Goal: Information Seeking & Learning: Find specific page/section

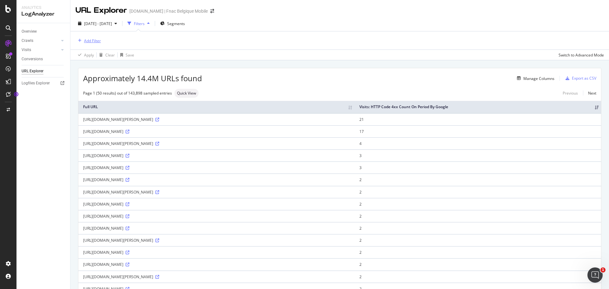
click at [99, 43] on div "Add Filter" at bounding box center [92, 40] width 17 height 5
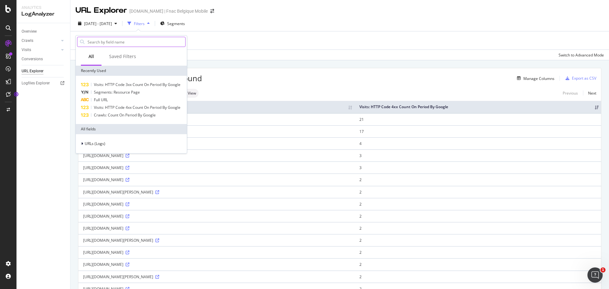
click at [100, 41] on input "text" at bounding box center [136, 42] width 98 height 10
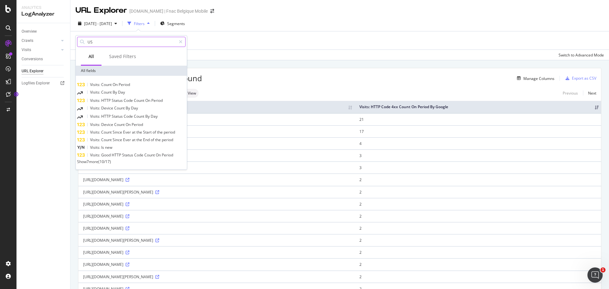
type input "U"
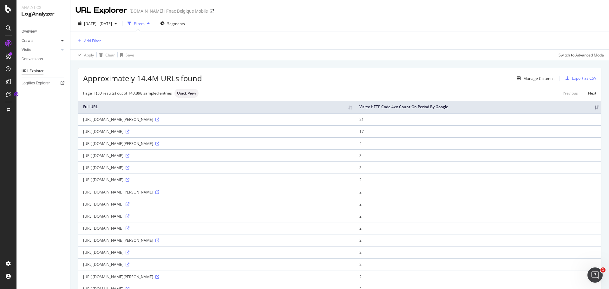
click at [63, 40] on icon at bounding box center [62, 41] width 3 height 4
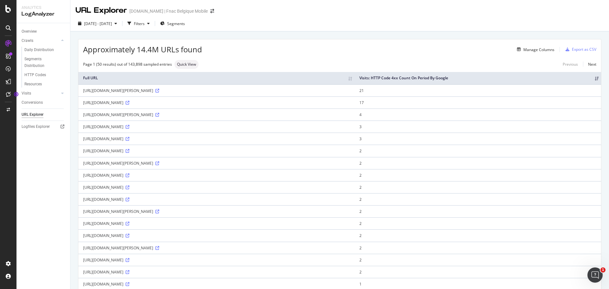
click at [61, 97] on div "Visits" at bounding box center [46, 93] width 49 height 9
click at [63, 93] on icon at bounding box center [62, 93] width 3 height 4
click at [60, 42] on div at bounding box center [62, 40] width 6 height 6
click at [111, 20] on div "[DATE] - [DATE]" at bounding box center [98, 24] width 44 height 10
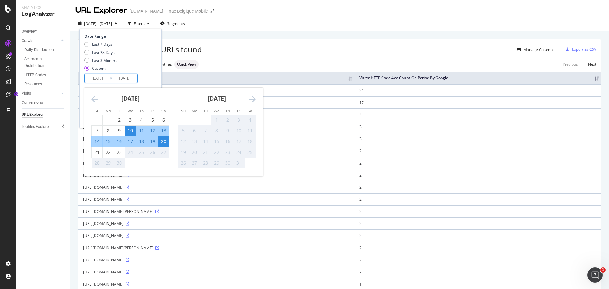
click at [100, 78] on input "[DATE]" at bounding box center [97, 78] width 25 height 9
click at [121, 132] on div "9" at bounding box center [119, 131] width 11 height 6
type input "[DATE]"
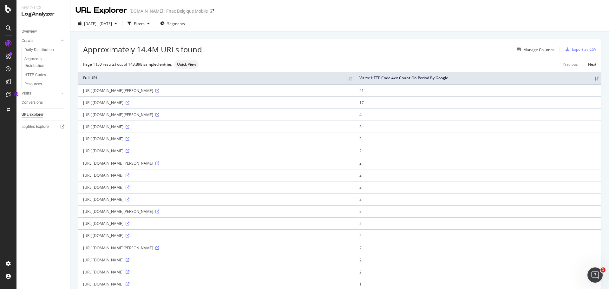
click at [213, 54] on div "Approximately 14.4M URLs found Manage Columns Export as CSV" at bounding box center [339, 47] width 523 height 16
click at [112, 21] on span "[DATE] - [DATE]" at bounding box center [98, 23] width 28 height 5
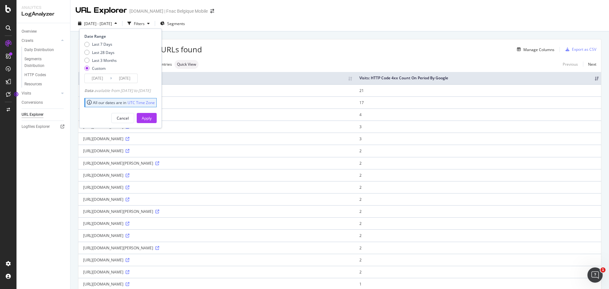
click at [99, 79] on input "[DATE]" at bounding box center [97, 78] width 25 height 9
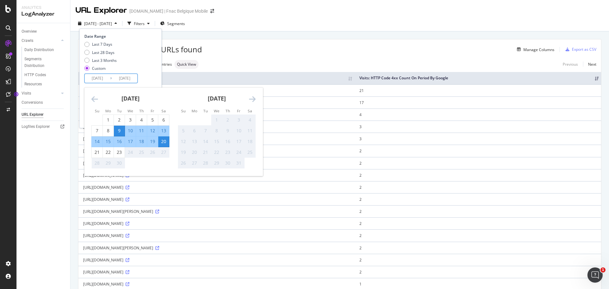
click at [118, 127] on div "9" at bounding box center [119, 131] width 11 height 10
click at [160, 141] on div "20" at bounding box center [163, 141] width 11 height 6
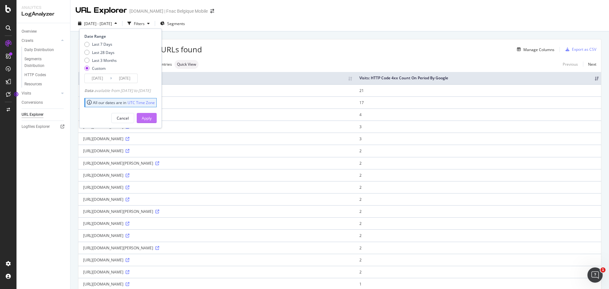
click at [152, 118] on div "Apply" at bounding box center [147, 117] width 10 height 5
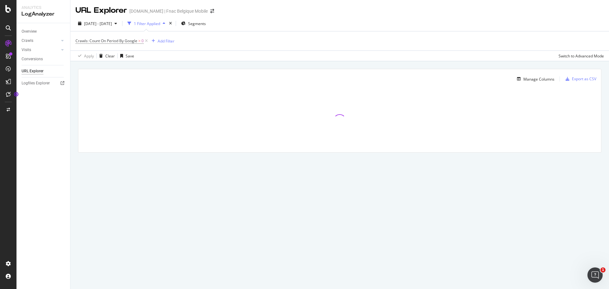
click at [160, 21] on div "1 Filter Applied" at bounding box center [147, 23] width 26 height 5
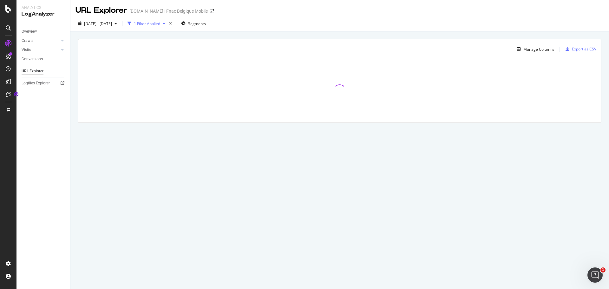
click at [160, 21] on div "1 Filter Applied" at bounding box center [147, 23] width 26 height 5
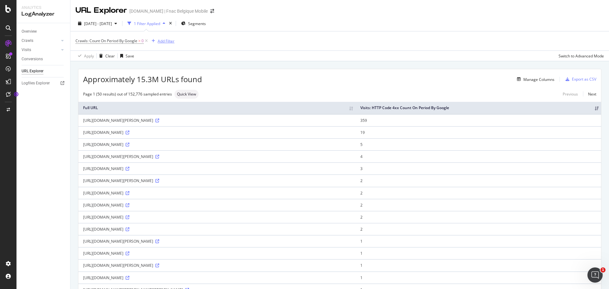
click at [165, 42] on div "Add Filter" at bounding box center [166, 40] width 17 height 5
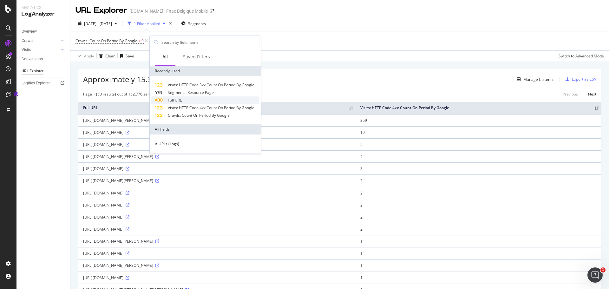
click at [187, 101] on div "Full URL" at bounding box center [205, 100] width 109 height 8
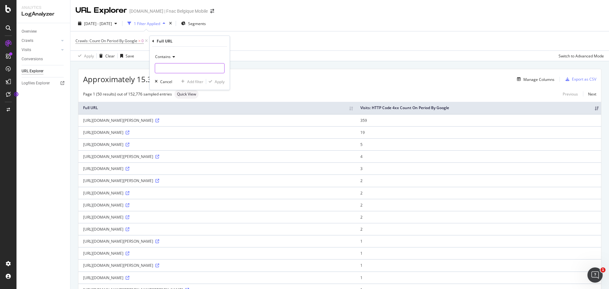
click at [172, 69] on input "text" at bounding box center [189, 68] width 69 height 10
type input "IPHONE-17"
click at [220, 85] on div "Contains IPHONE-17 Cancel Add filter Apply" at bounding box center [190, 68] width 80 height 43
click at [220, 82] on div "Apply" at bounding box center [220, 81] width 10 height 5
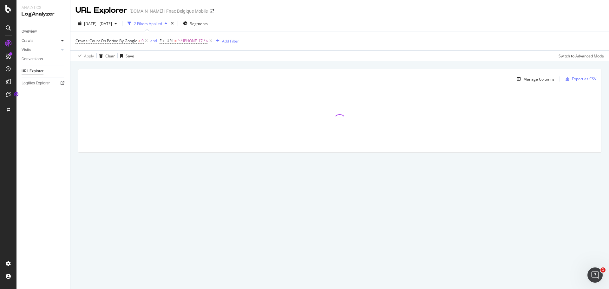
click at [63, 40] on icon at bounding box center [62, 41] width 3 height 4
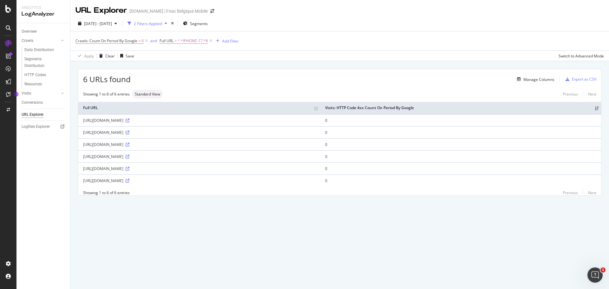
click at [401, 218] on div "6 URLs found Manage Columns Export as CSV Showing 1 to 6 of 6 entries Standard …" at bounding box center [339, 139] width 539 height 156
click at [201, 42] on span "^.*IPHONE-17.*$" at bounding box center [193, 40] width 30 height 9
click at [182, 68] on input "IPHONE-17" at bounding box center [196, 67] width 60 height 10
drag, startPoint x: 182, startPoint y: 68, endPoint x: 173, endPoint y: 75, distance: 11.5
click at [173, 76] on div "Contains IPHONE-17 Cancel Add filter Apply" at bounding box center [200, 67] width 80 height 43
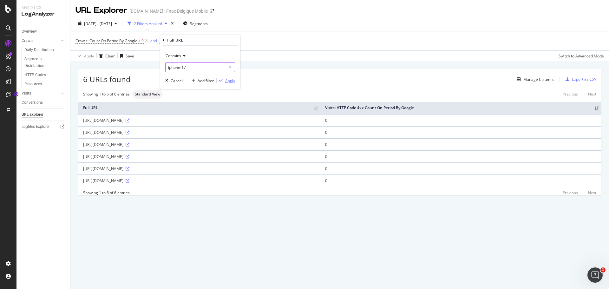
type input "iphone-17"
click at [233, 78] on div "Apply" at bounding box center [230, 80] width 10 height 5
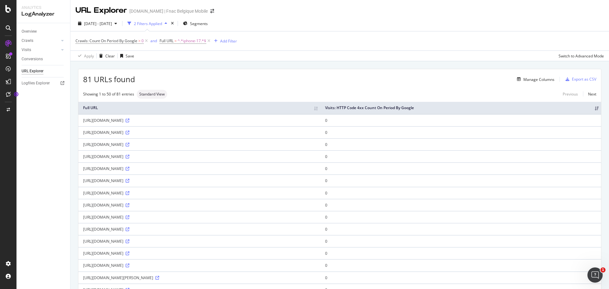
click at [469, 109] on th "Visits: HTTP Code 4xx Count On Period By Google" at bounding box center [460, 108] width 281 height 12
click at [485, 107] on th "Visits: HTTP Code 4xx Count On Period By Google" at bounding box center [460, 108] width 281 height 12
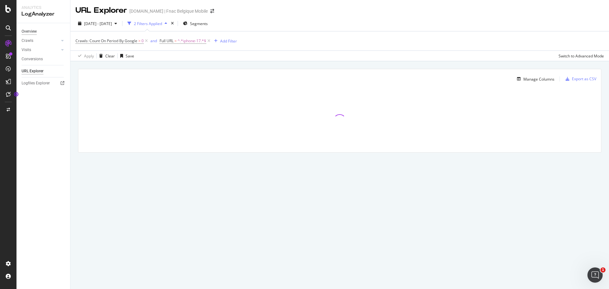
click at [24, 32] on div "Overview" at bounding box center [29, 31] width 15 height 7
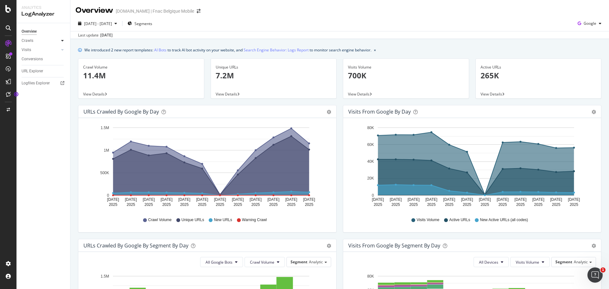
click at [63, 41] on icon at bounding box center [62, 41] width 3 height 4
click at [152, 22] on span "Segments" at bounding box center [144, 23] width 18 height 5
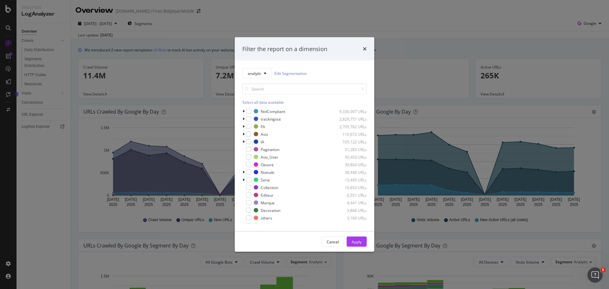
click at [36, 51] on div "Filter the report on a dimension analytic Edit Segmentation Select all data ava…" at bounding box center [304, 144] width 609 height 289
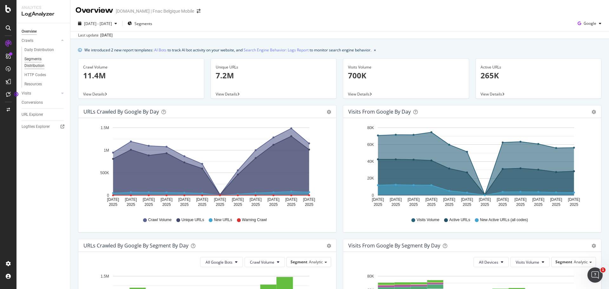
click at [36, 60] on div "Segments Distribution" at bounding box center [41, 62] width 35 height 13
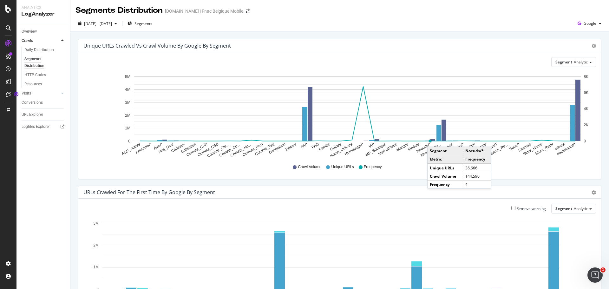
click at [434, 140] on rect "A chart." at bounding box center [433, 140] width 5 height 2
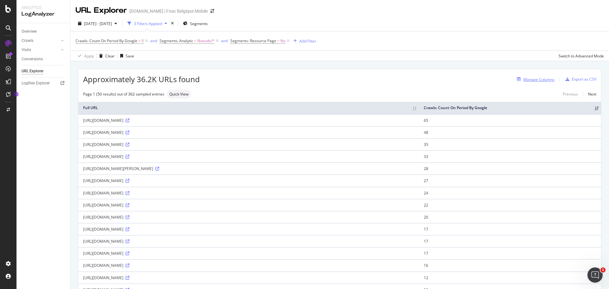
click at [536, 79] on div "Manage Columns" at bounding box center [539, 79] width 31 height 5
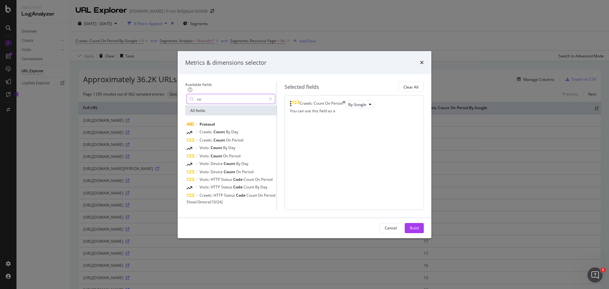
type input "c"
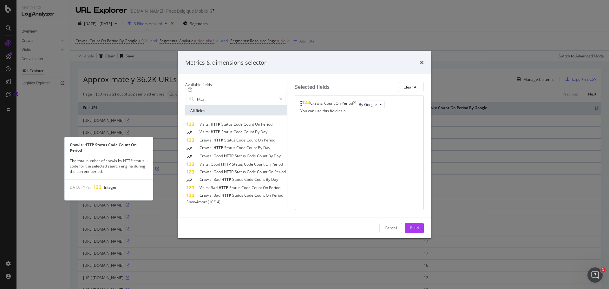
type input "http"
click at [224, 137] on span "Status" at bounding box center [230, 139] width 12 height 5
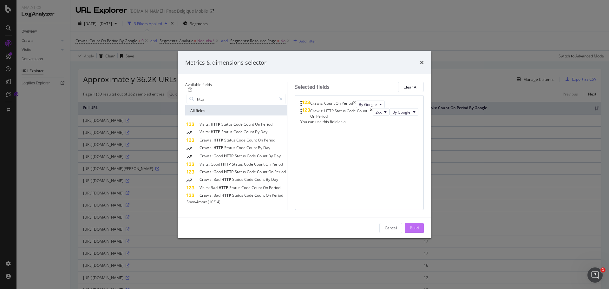
click at [419, 231] on div "Build" at bounding box center [414, 227] width 9 height 5
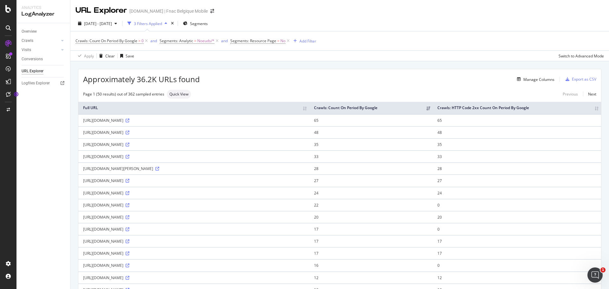
click at [501, 104] on th "Crawls: HTTP Code 2xx Count On Period By Google" at bounding box center [517, 108] width 168 height 12
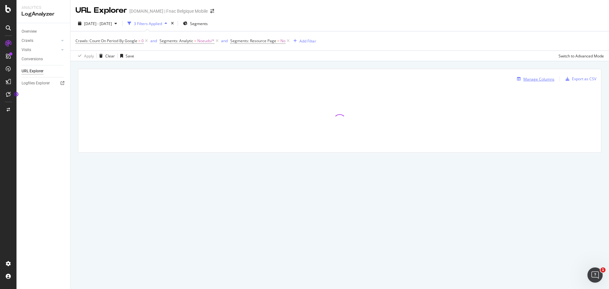
click at [537, 82] on div "Manage Columns" at bounding box center [539, 78] width 31 height 5
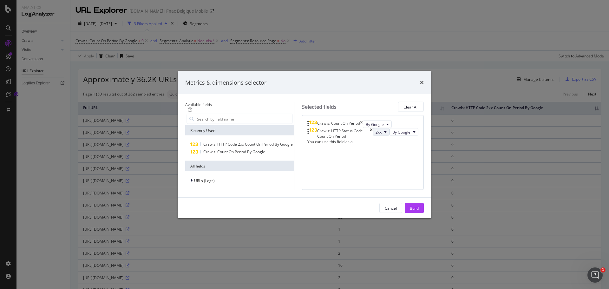
click at [373, 128] on button "2xx" at bounding box center [381, 132] width 17 height 8
click at [332, 139] on span "4xx" at bounding box center [333, 141] width 17 height 6
click at [419, 211] on div "Build" at bounding box center [414, 207] width 9 height 5
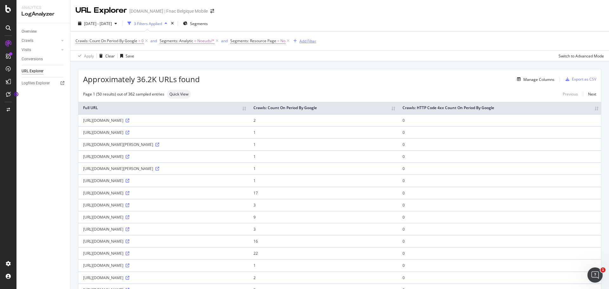
click at [303, 42] on div "Add Filter" at bounding box center [308, 40] width 17 height 5
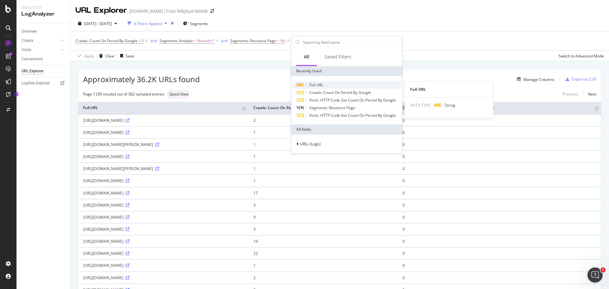
click at [318, 86] on span "Full URL" at bounding box center [316, 84] width 14 height 5
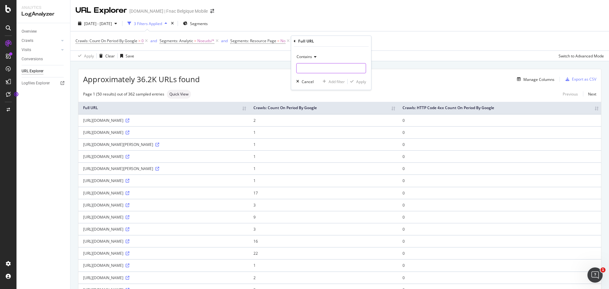
click at [305, 66] on input "text" at bounding box center [331, 68] width 69 height 10
type input "iphone-17"
click at [362, 82] on div "Apply" at bounding box center [361, 81] width 10 height 5
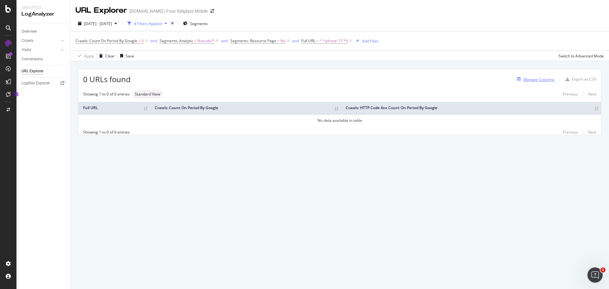
click at [533, 79] on div "Manage Columns" at bounding box center [539, 79] width 31 height 5
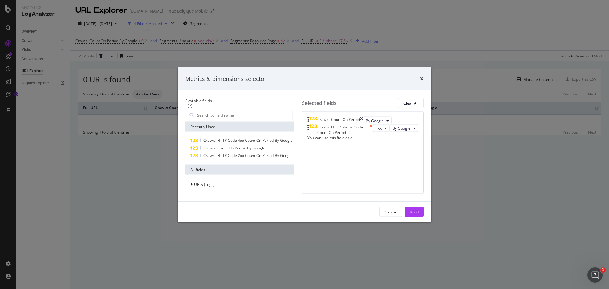
click at [373, 124] on icon "times" at bounding box center [371, 129] width 3 height 11
click at [420, 217] on div "Cancel Build" at bounding box center [401, 212] width 44 height 10
click at [419, 214] on div "Build" at bounding box center [414, 211] width 9 height 5
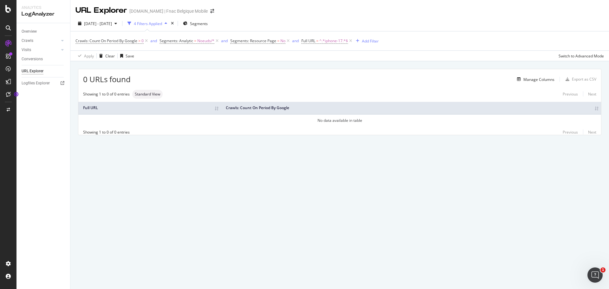
click at [66, 41] on div "Crawls" at bounding box center [46, 40] width 49 height 9
click at [62, 41] on icon at bounding box center [62, 41] width 3 height 4
click at [34, 85] on div "Resources" at bounding box center [32, 84] width 17 height 7
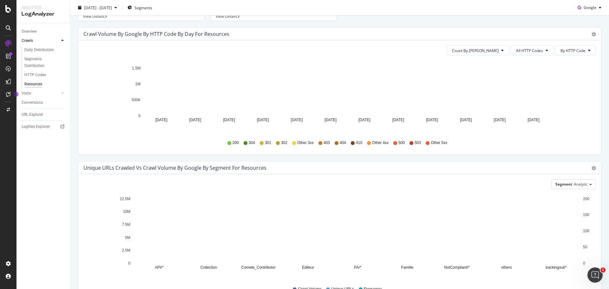
scroll to position [63, 0]
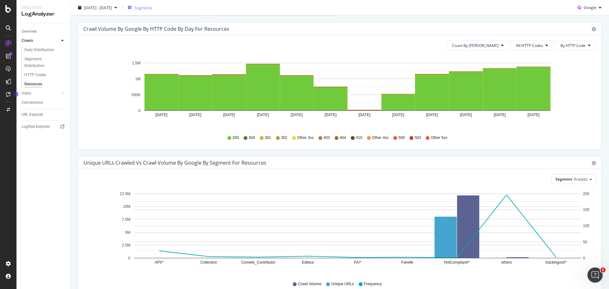
click at [152, 6] on span "Segments" at bounding box center [144, 7] width 18 height 5
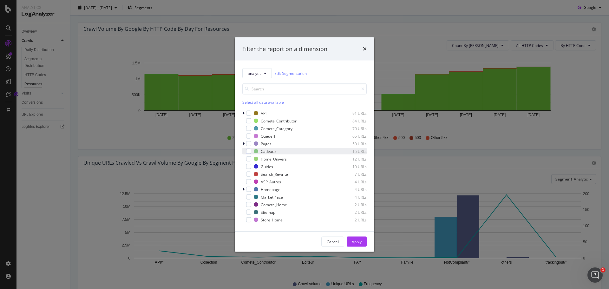
scroll to position [195, 0]
click at [260, 189] on div "Sitemap 2 URLs" at bounding box center [310, 189] width 113 height 5
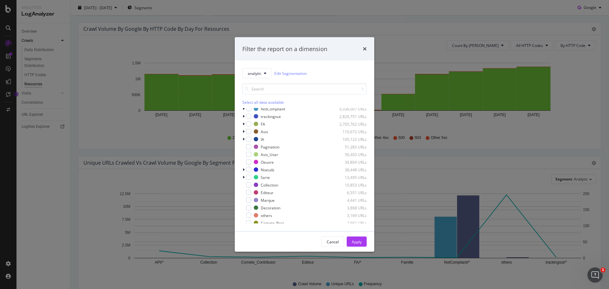
scroll to position [0, 0]
drag, startPoint x: 366, startPoint y: 49, endPoint x: 360, endPoint y: 49, distance: 5.1
click at [365, 49] on icon "times" at bounding box center [365, 48] width 4 height 5
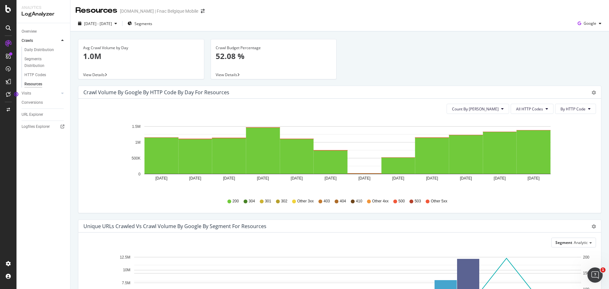
drag, startPoint x: 1, startPoint y: 304, endPoint x: 207, endPoint y: 304, distance: 205.9
click at [112, 24] on span "[DATE] - [DATE]" at bounding box center [98, 23] width 28 height 5
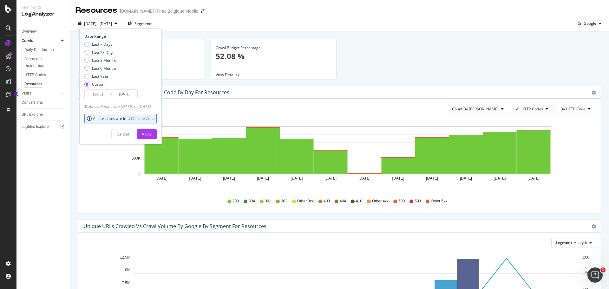
click at [104, 93] on input "[DATE]" at bounding box center [97, 94] width 25 height 9
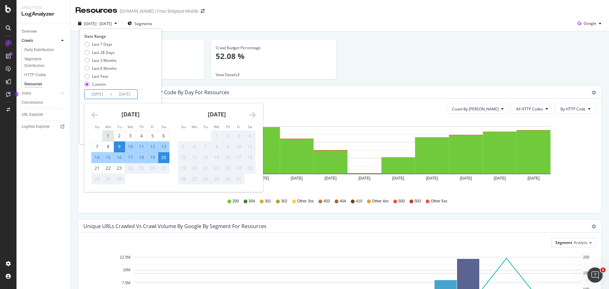
click at [108, 134] on div "1" at bounding box center [108, 136] width 11 height 6
type input "[DATE]"
click at [163, 134] on div "6" at bounding box center [163, 136] width 11 height 6
type input "[DATE]"
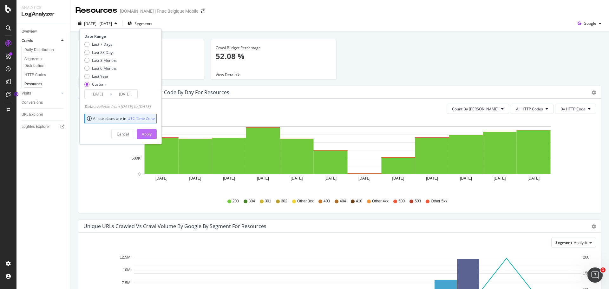
click at [152, 131] on div "Apply" at bounding box center [147, 134] width 10 height 10
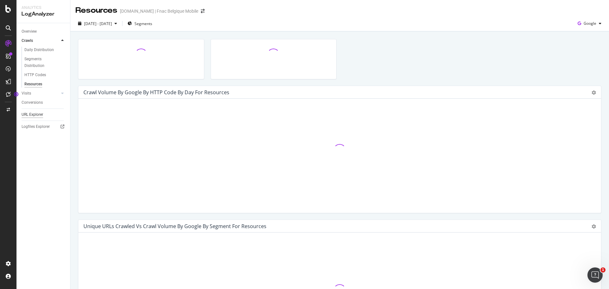
click at [38, 115] on div "URL Explorer" at bounding box center [33, 114] width 22 height 7
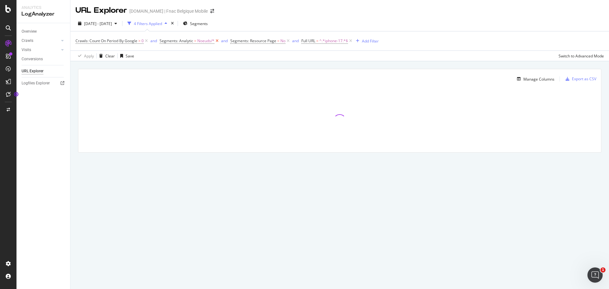
click at [217, 40] on icon at bounding box center [216, 41] width 5 height 6
click at [217, 40] on icon at bounding box center [217, 41] width 5 height 6
click at [217, 40] on icon "button" at bounding box center [215, 41] width 3 height 4
click at [367, 47] on div "Crawls: Count On Period By Google > 0 and Full URL = ^.*iphone-17.*$ Add Filter" at bounding box center [340, 40] width 529 height 19
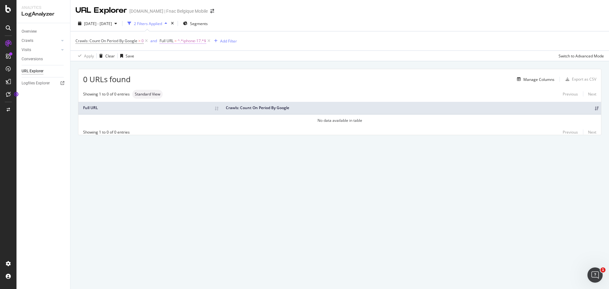
click at [173, 40] on span "Full URL" at bounding box center [167, 40] width 14 height 5
click at [177, 65] on input "iphone-17" at bounding box center [196, 67] width 60 height 10
click at [168, 69] on input "iphone-17" at bounding box center [196, 67] width 60 height 10
click at [210, 12] on icon "arrow-right-arrow-left" at bounding box center [212, 11] width 4 height 4
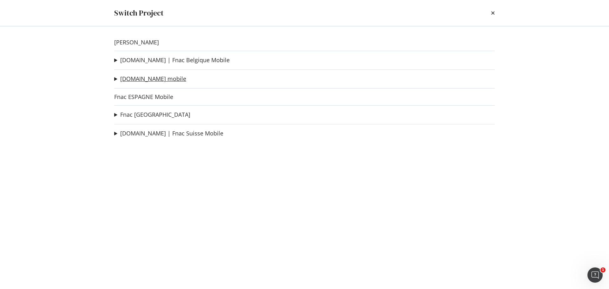
click at [150, 79] on link "[DOMAIN_NAME] mobile" at bounding box center [153, 79] width 66 height 7
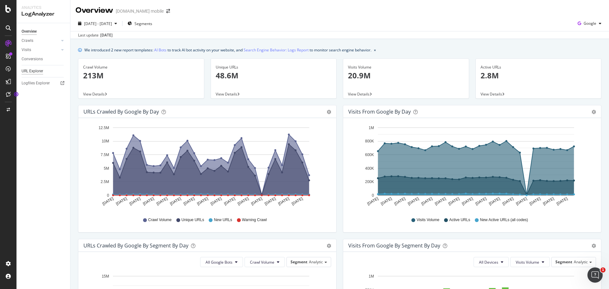
click at [37, 70] on div "URL Explorer" at bounding box center [33, 71] width 22 height 7
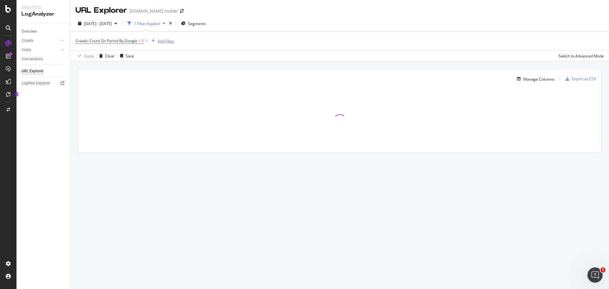
click at [163, 40] on div "Add Filter" at bounding box center [166, 40] width 17 height 5
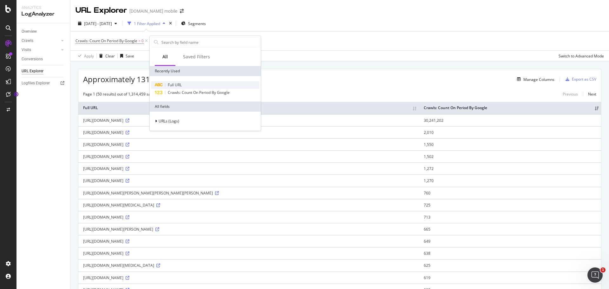
click at [169, 83] on span "Full URL" at bounding box center [175, 84] width 14 height 5
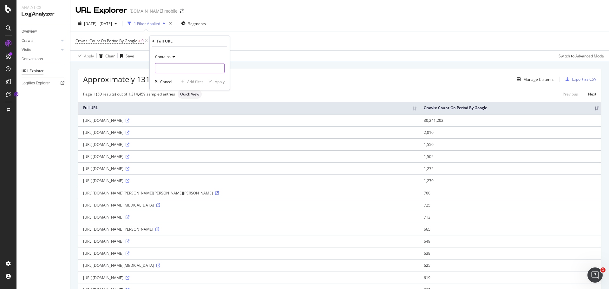
click at [166, 68] on input "text" at bounding box center [189, 68] width 69 height 10
type input "iphone-17"
click at [218, 82] on div "Apply" at bounding box center [220, 81] width 10 height 5
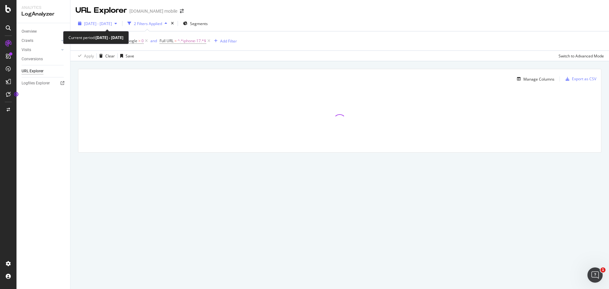
click at [112, 21] on span "[DATE] - [DATE]" at bounding box center [98, 23] width 28 height 5
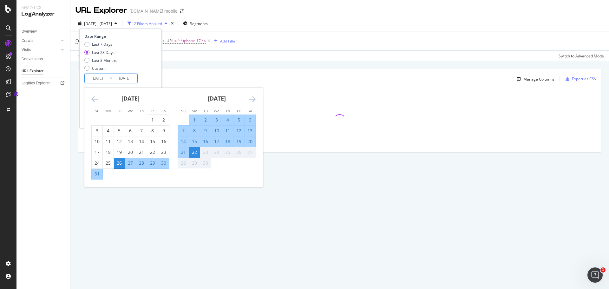
click at [90, 77] on input "[DATE]" at bounding box center [97, 78] width 25 height 9
click at [152, 120] on div "1" at bounding box center [152, 120] width 11 height 6
type input "[DATE]"
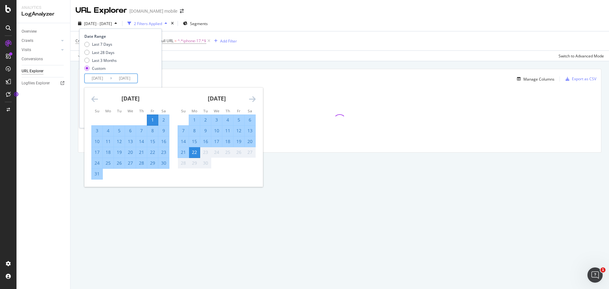
click at [194, 119] on div "1" at bounding box center [194, 120] width 11 height 6
type input "[DATE]"
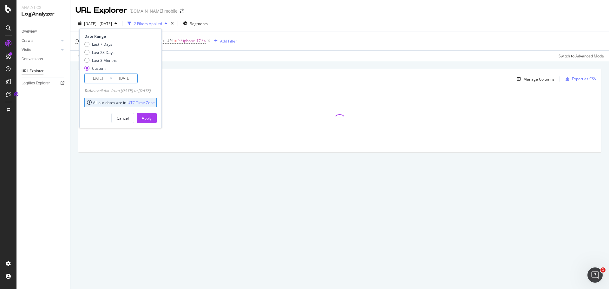
click at [98, 76] on input "[DATE]" at bounding box center [97, 78] width 25 height 9
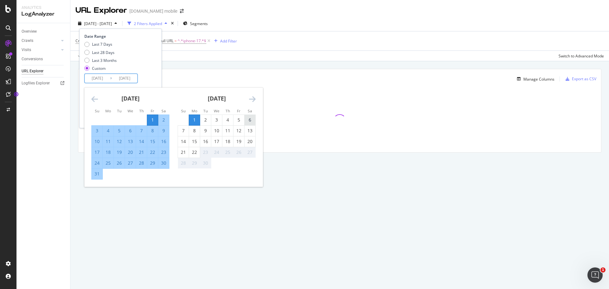
click at [250, 122] on div "6" at bounding box center [250, 120] width 11 height 6
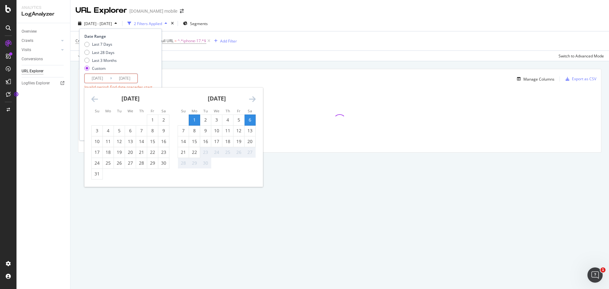
click at [146, 70] on div "Last 7 Days Last 28 Days Last 3 Months Custom" at bounding box center [119, 58] width 71 height 32
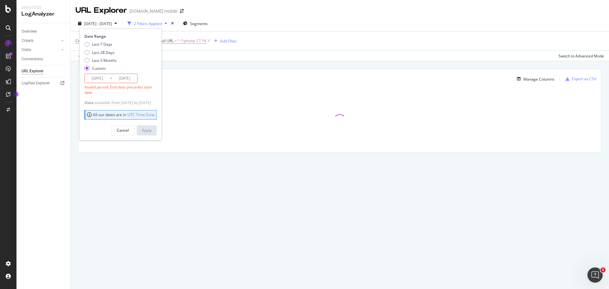
click at [107, 78] on input "[DATE]" at bounding box center [97, 78] width 25 height 9
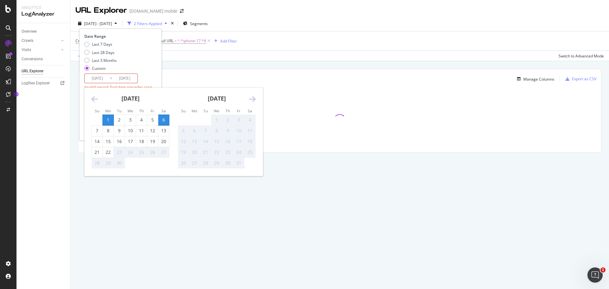
click at [149, 69] on div "Last 7 Days Last 28 Days Last 3 Months Custom" at bounding box center [119, 58] width 71 height 32
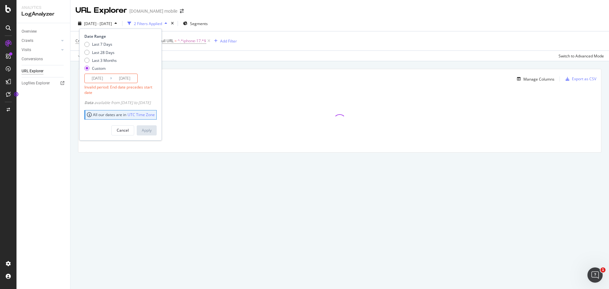
click at [89, 81] on input "[DATE]" at bounding box center [97, 78] width 25 height 9
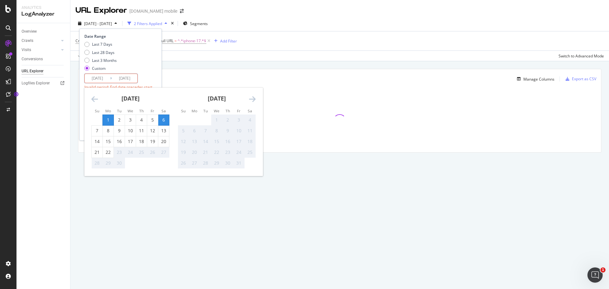
click at [106, 117] on div "1" at bounding box center [108, 120] width 11 height 6
type input "[DATE]"
click at [160, 119] on div "6" at bounding box center [163, 120] width 11 height 6
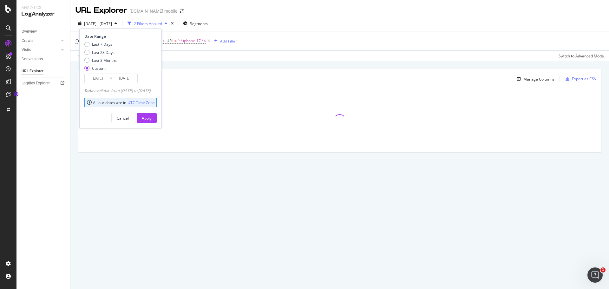
type input "[DATE]"
click at [152, 118] on div "Apply" at bounding box center [147, 117] width 10 height 5
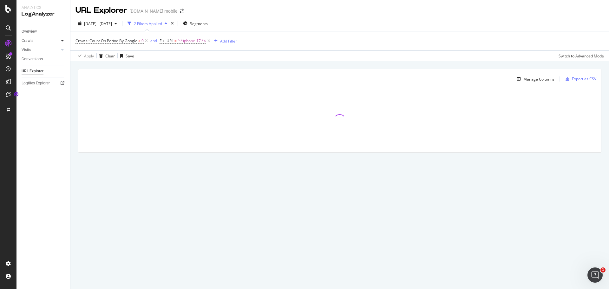
click at [61, 43] on div at bounding box center [62, 40] width 6 height 6
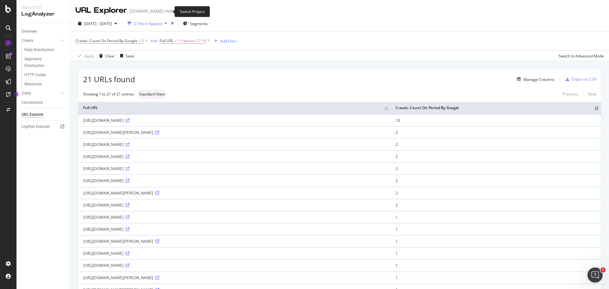
click at [177, 10] on span at bounding box center [181, 11] width 9 height 4
click at [180, 11] on icon "arrow-right-arrow-left" at bounding box center [182, 11] width 4 height 4
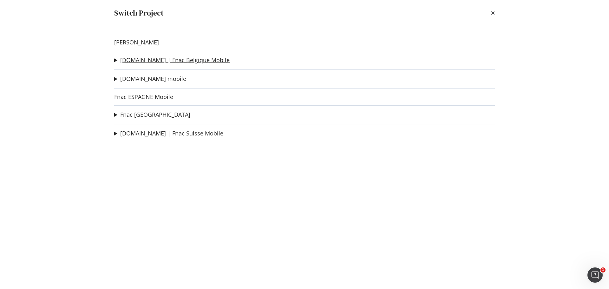
click at [170, 62] on link "[DOMAIN_NAME] | Fnac Belgique Mobile" at bounding box center [174, 60] width 109 height 7
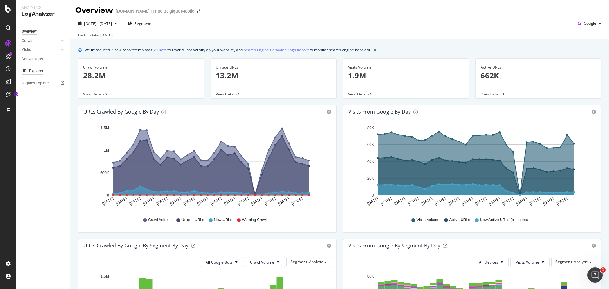
click at [24, 70] on div "URL Explorer" at bounding box center [33, 71] width 22 height 7
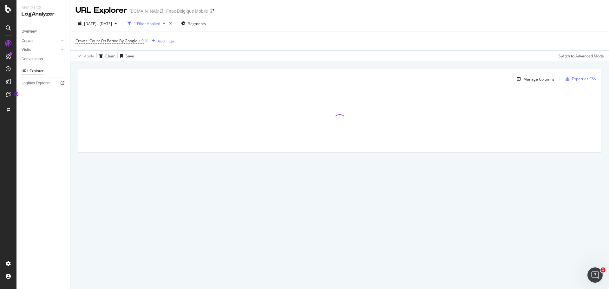
click at [165, 43] on div "Add Filter" at bounding box center [166, 40] width 17 height 5
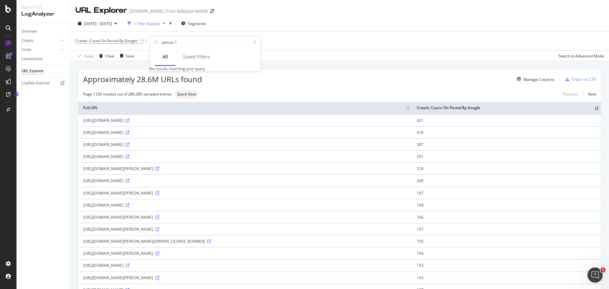
type input "iphone-17"
click at [167, 40] on div "Add Filter" at bounding box center [166, 40] width 17 height 5
click at [201, 58] on div "Saved Filters" at bounding box center [196, 57] width 27 height 6
click at [161, 56] on div "All" at bounding box center [165, 57] width 21 height 17
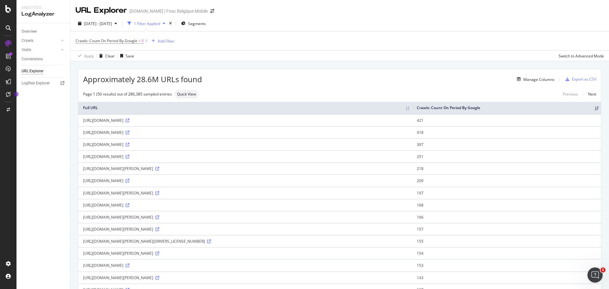
click at [287, 48] on div "Crawls: Count On Period By Google > 0 Add Filter" at bounding box center [340, 40] width 529 height 19
click at [161, 42] on div "Add Filter" at bounding box center [166, 40] width 17 height 5
click at [192, 71] on div "No results matching your query" at bounding box center [178, 68] width 56 height 5
click at [271, 44] on div "Crawls: Count On Period By Google > 0 Add Filter" at bounding box center [340, 40] width 529 height 19
click at [112, 26] on span "[DATE] - [DATE]" at bounding box center [98, 23] width 28 height 5
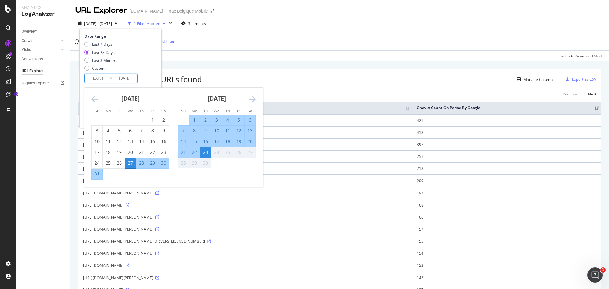
click at [87, 78] on input "[DATE]" at bounding box center [97, 78] width 25 height 9
click at [197, 117] on div "1" at bounding box center [194, 120] width 11 height 6
type input "[DATE]"
click at [252, 119] on div "6" at bounding box center [250, 120] width 11 height 6
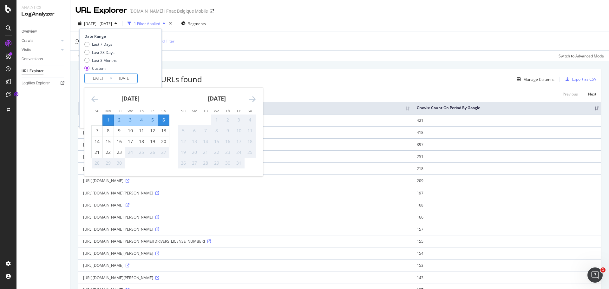
click at [118, 78] on input "[DATE]" at bounding box center [124, 78] width 25 height 9
click at [107, 120] on div "1" at bounding box center [108, 120] width 11 height 6
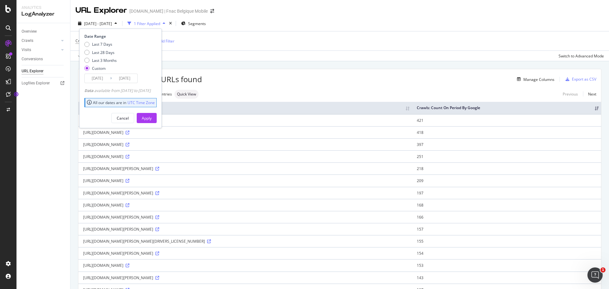
click at [127, 78] on input "[DATE]" at bounding box center [124, 78] width 25 height 9
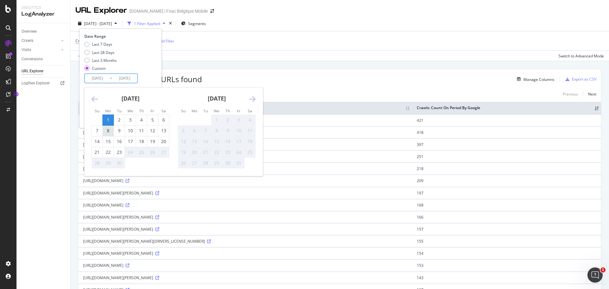
click at [107, 131] on div "8" at bounding box center [108, 131] width 11 height 6
type input "[DATE]"
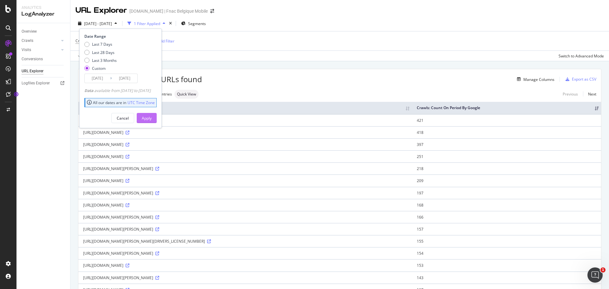
click at [152, 120] on div "Apply" at bounding box center [147, 117] width 10 height 5
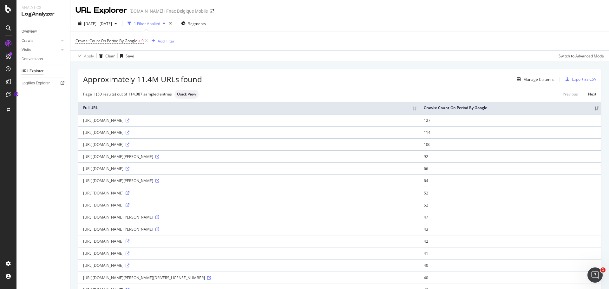
click at [160, 40] on div "Add Filter" at bounding box center [166, 40] width 17 height 5
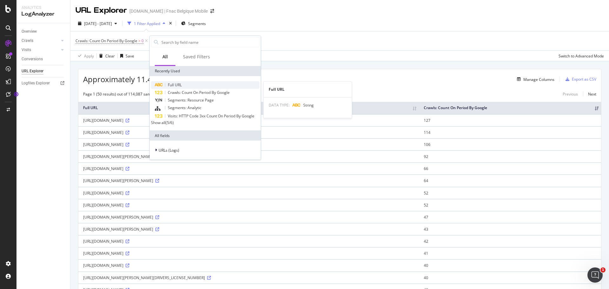
click at [172, 83] on span "Full URL" at bounding box center [175, 84] width 14 height 5
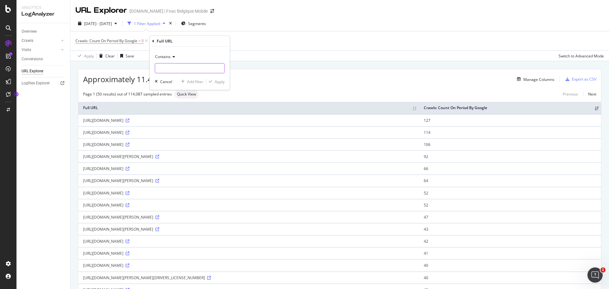
click at [174, 68] on input "text" at bounding box center [189, 68] width 69 height 10
type input "iphone-17"
click at [220, 80] on div "Apply" at bounding box center [220, 81] width 10 height 5
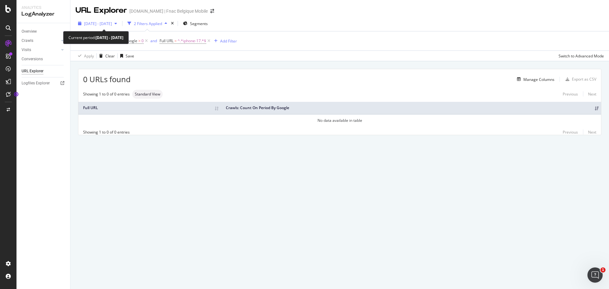
click at [112, 24] on span "[DATE] - [DATE]" at bounding box center [98, 23] width 28 height 5
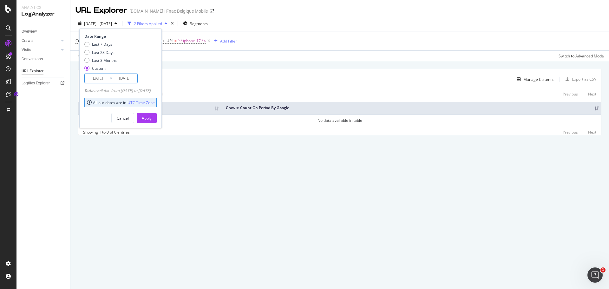
click at [102, 78] on input "[DATE]" at bounding box center [97, 78] width 25 height 9
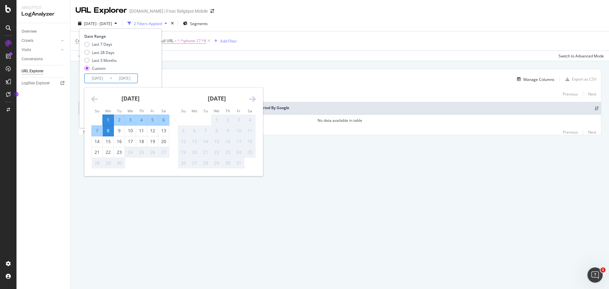
click at [110, 131] on div "8" at bounding box center [108, 131] width 11 height 6
type input "[DATE]"
click at [116, 131] on div "9" at bounding box center [119, 131] width 11 height 6
type input "[DATE]"
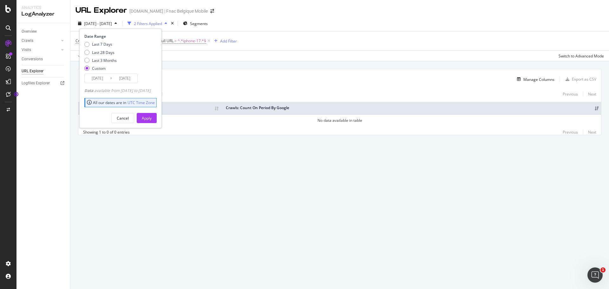
click at [102, 76] on input "[DATE]" at bounding box center [97, 78] width 25 height 9
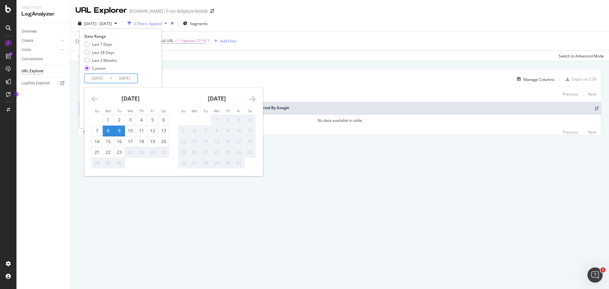
click at [141, 73] on div "Last 7 Days Last 28 Days Last 3 Months Custom" at bounding box center [119, 58] width 71 height 32
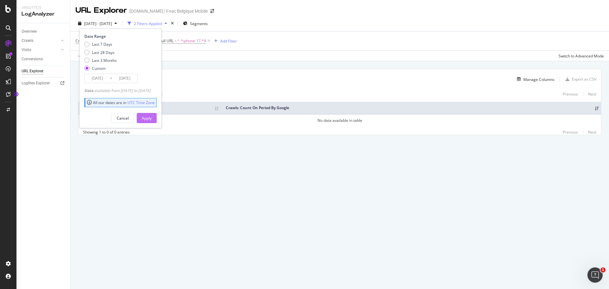
click at [157, 119] on button "Apply" at bounding box center [147, 118] width 20 height 10
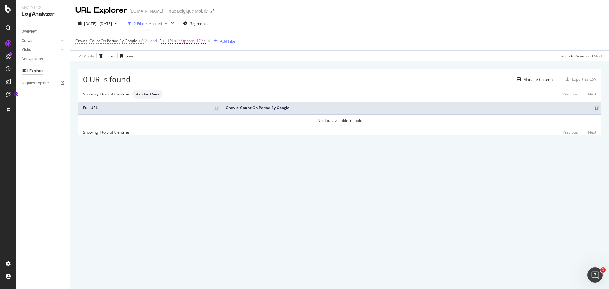
click at [111, 40] on span "Crawls: Count On Period By Google" at bounding box center [107, 40] width 62 height 5
click at [112, 23] on span "[DATE] - [DATE]" at bounding box center [98, 23] width 28 height 5
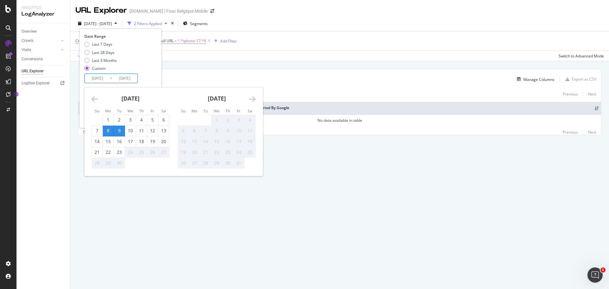
click at [102, 79] on input "[DATE]" at bounding box center [97, 78] width 25 height 9
click at [127, 130] on div "10" at bounding box center [130, 131] width 11 height 6
click at [118, 129] on div "9" at bounding box center [119, 131] width 11 height 6
type input "[DATE]"
click at [127, 128] on div "10" at bounding box center [130, 131] width 11 height 6
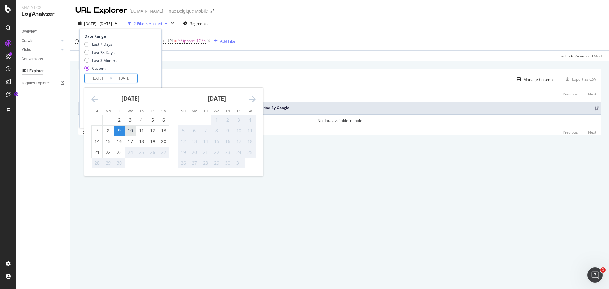
type input "[DATE]"
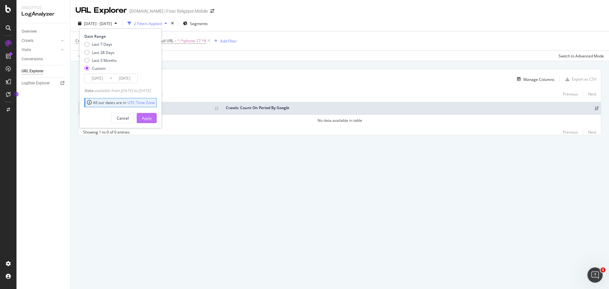
click at [150, 121] on button "Apply" at bounding box center [147, 118] width 20 height 10
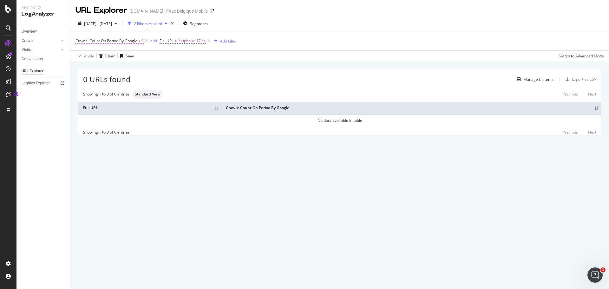
click at [126, 40] on span "Crawls: Count On Period By Google" at bounding box center [107, 40] width 62 height 5
click at [112, 22] on span "[DATE] - [DATE]" at bounding box center [98, 23] width 28 height 5
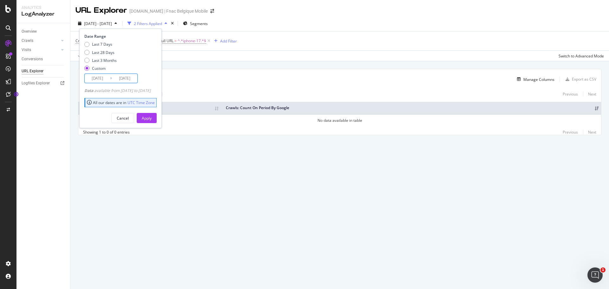
click at [105, 77] on input "[DATE]" at bounding box center [97, 78] width 25 height 9
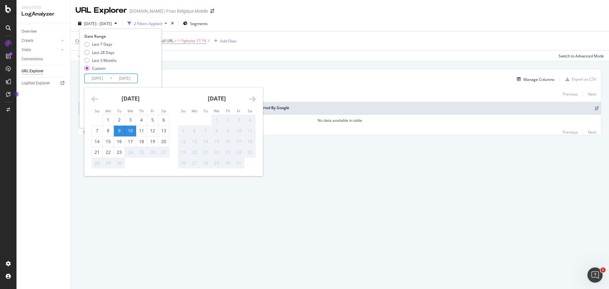
click at [130, 131] on div "10" at bounding box center [130, 131] width 11 height 6
type input "[DATE]"
click at [139, 131] on div "11" at bounding box center [141, 131] width 11 height 6
type input "[DATE]"
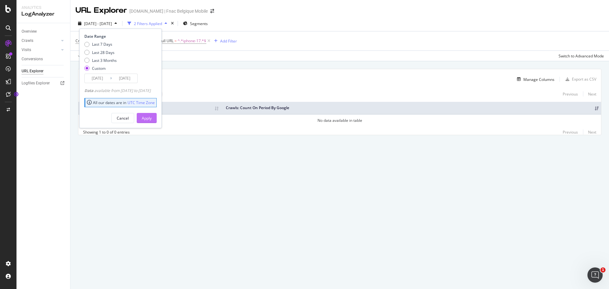
click at [151, 120] on button "Apply" at bounding box center [147, 118] width 20 height 10
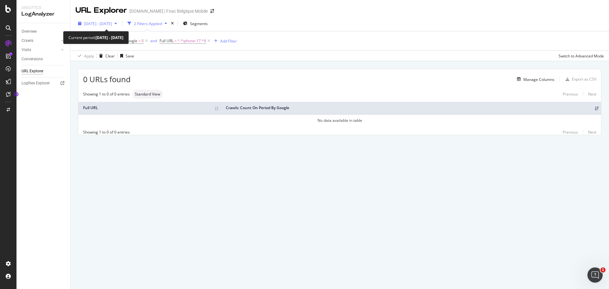
click at [110, 24] on span "[DATE] - [DATE]" at bounding box center [98, 23] width 28 height 5
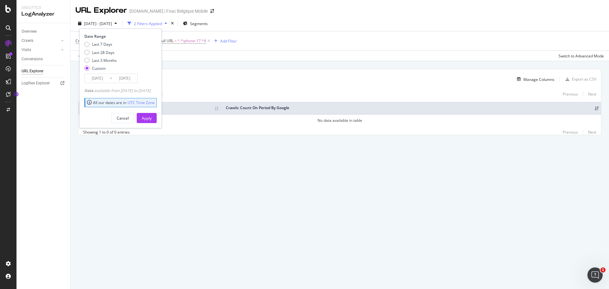
click at [106, 79] on input "[DATE]" at bounding box center [97, 78] width 25 height 9
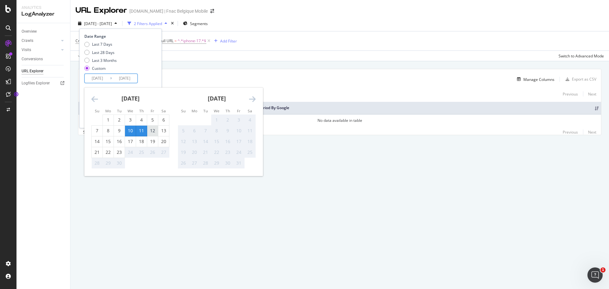
click at [151, 129] on div "12" at bounding box center [152, 131] width 11 height 6
type input "[DATE]"
click at [151, 129] on div "12" at bounding box center [152, 131] width 11 height 6
type input "[DATE]"
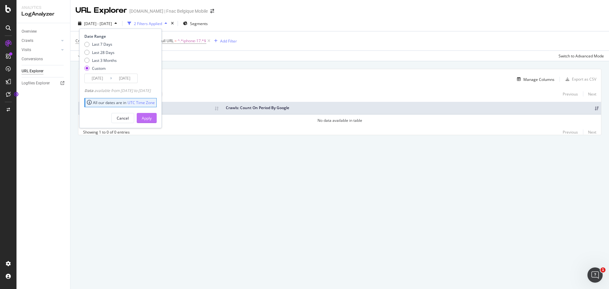
click at [152, 113] on div "Apply" at bounding box center [147, 118] width 10 height 10
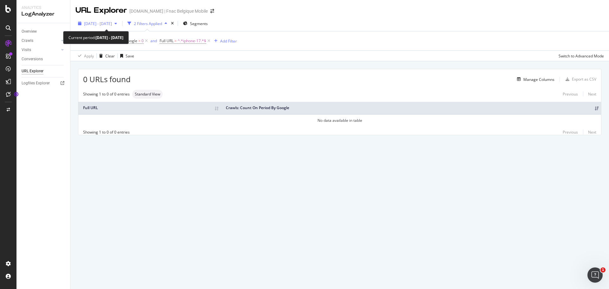
click at [112, 24] on span "[DATE] - [DATE]" at bounding box center [98, 23] width 28 height 5
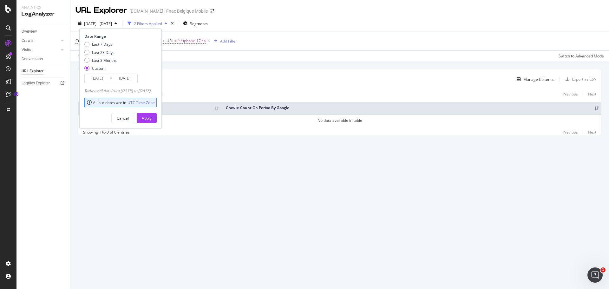
click at [106, 80] on input "[DATE]" at bounding box center [97, 78] width 25 height 9
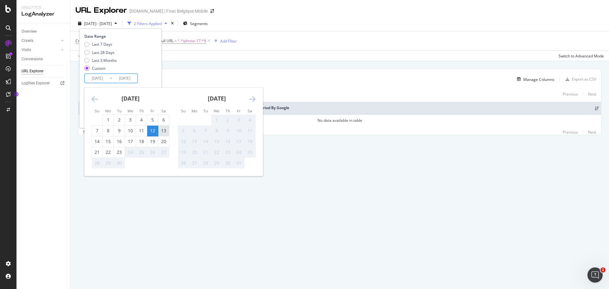
click at [167, 134] on div "13" at bounding box center [163, 131] width 11 height 6
type input "[DATE]"
click at [165, 134] on div "13" at bounding box center [163, 131] width 11 height 6
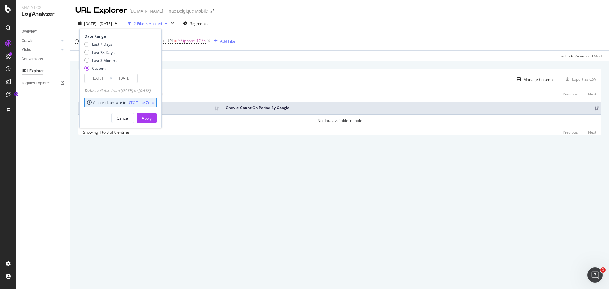
type input "[DATE]"
click at [152, 122] on div "Apply" at bounding box center [147, 118] width 10 height 10
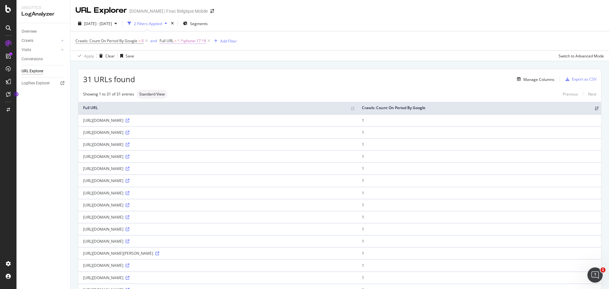
click at [194, 41] on span "^.*iphone-17.*$" at bounding box center [192, 40] width 29 height 9
paste input "P"
type input "iPhone-17"
click at [229, 80] on div "Apply" at bounding box center [230, 80] width 10 height 5
click at [111, 24] on span "[DATE] - [DATE]" at bounding box center [98, 23] width 28 height 5
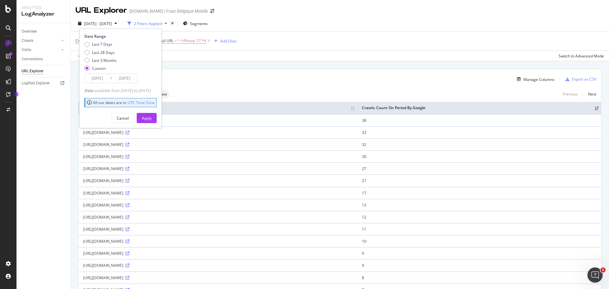
click at [101, 76] on input "[DATE]" at bounding box center [97, 78] width 25 height 9
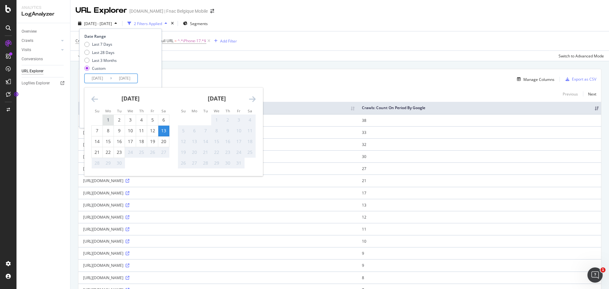
click at [109, 120] on div "1" at bounding box center [108, 120] width 11 height 6
type input "[DATE]"
click at [161, 120] on div "6" at bounding box center [163, 120] width 11 height 6
type input "[DATE]"
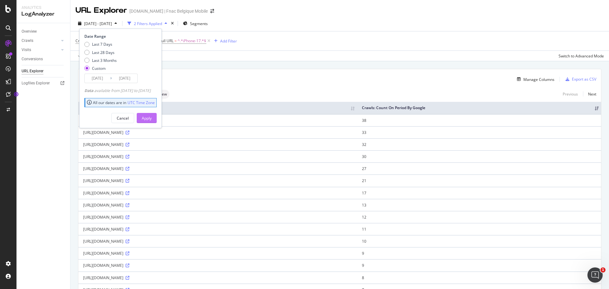
click at [152, 116] on div "Apply" at bounding box center [147, 117] width 10 height 5
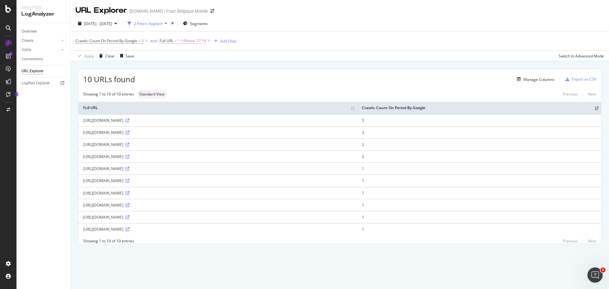
click at [192, 38] on span "^.*iPhone-17.*$" at bounding box center [192, 40] width 29 height 9
click at [206, 82] on div "Add filter" at bounding box center [206, 80] width 16 height 5
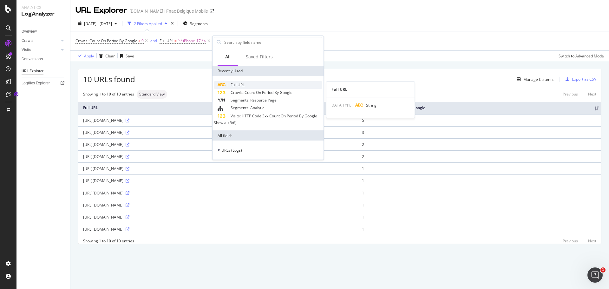
click at [230, 86] on div "Full URL" at bounding box center [268, 85] width 109 height 8
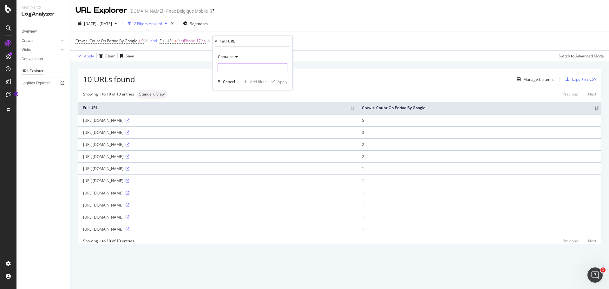
click at [230, 68] on input "text" at bounding box center [252, 68] width 69 height 10
type input "iphone-17"
click at [259, 83] on div "Add filter" at bounding box center [258, 81] width 16 height 5
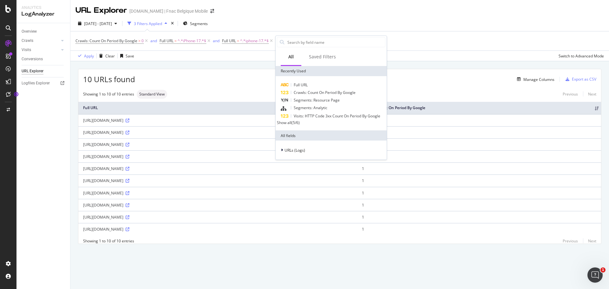
click at [304, 81] on div "Full URL Crawls: Count On Period By Google Segments: Resource Page Segments: An…" at bounding box center [331, 103] width 111 height 54
click at [304, 84] on span "Full URL" at bounding box center [301, 84] width 14 height 5
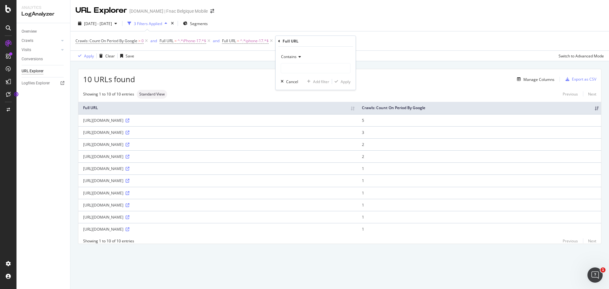
click at [293, 63] on div "Contains" at bounding box center [316, 63] width 70 height 22
click at [293, 69] on input "text" at bounding box center [315, 68] width 69 height 10
type input "IPHONE-17"
drag, startPoint x: 339, startPoint y: 82, endPoint x: 343, endPoint y: 79, distance: 5.0
click at [343, 80] on div "Apply" at bounding box center [341, 82] width 18 height 6
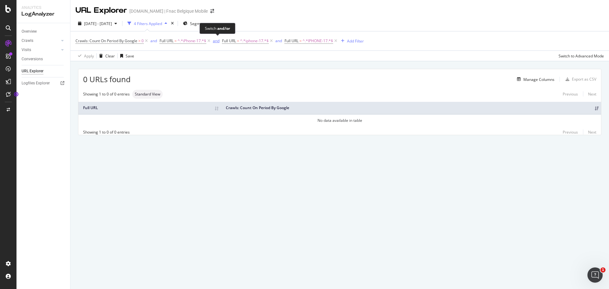
click at [214, 42] on div "and" at bounding box center [216, 40] width 7 height 5
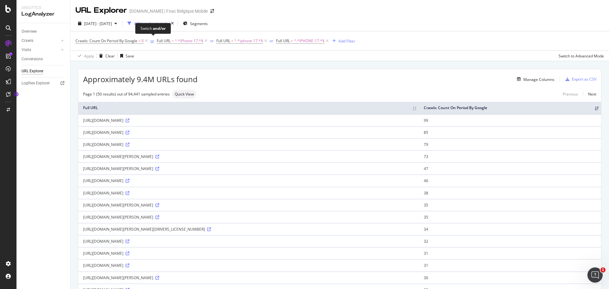
click at [151, 42] on div "or" at bounding box center [152, 40] width 4 height 5
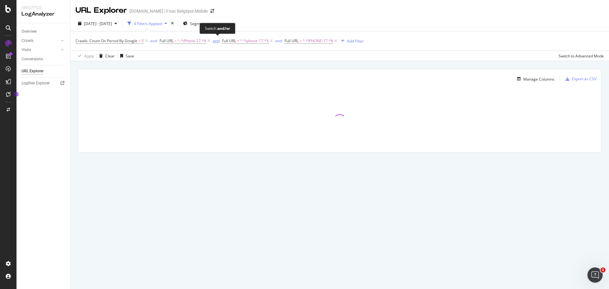
click at [219, 43] on div "and" at bounding box center [216, 40] width 7 height 5
click at [152, 41] on div "or" at bounding box center [152, 40] width 4 height 5
click at [209, 42] on icon at bounding box center [208, 41] width 5 height 6
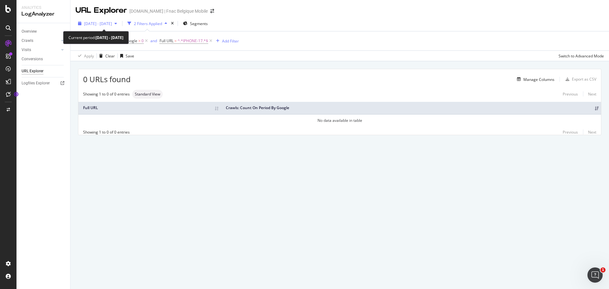
click at [120, 22] on div "button" at bounding box center [116, 24] width 8 height 4
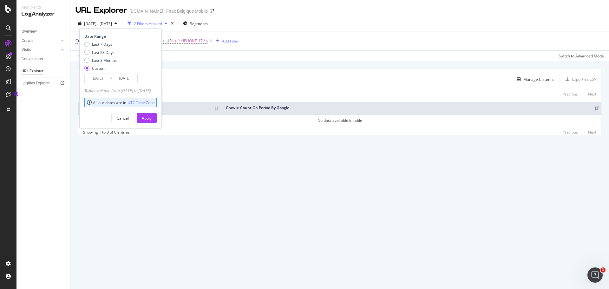
click at [101, 79] on input "[DATE]" at bounding box center [97, 78] width 25 height 9
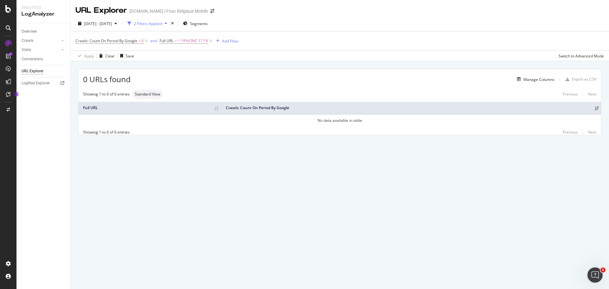
click at [200, 60] on div "Apply Clear Save Switch to Advanced Mode" at bounding box center [339, 55] width 539 height 10
click at [35, 68] on div "URL Explorer" at bounding box center [33, 71] width 22 height 7
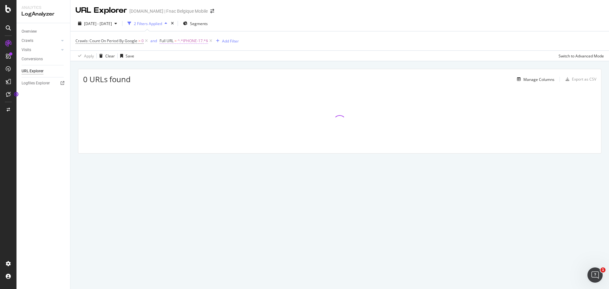
click at [181, 42] on span "^.*IPHONE-17.*$" at bounding box center [193, 40] width 30 height 9
click at [191, 69] on input "IPHONE-17" at bounding box center [196, 67] width 60 height 10
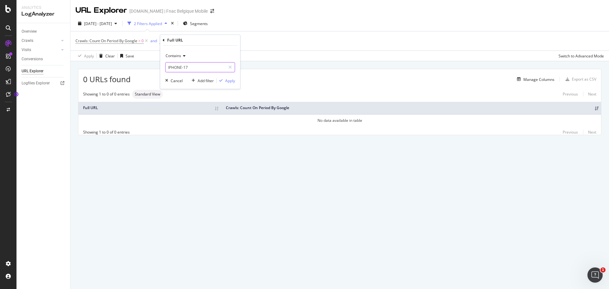
click at [185, 63] on input "IPHONE-17" at bounding box center [196, 67] width 60 height 10
drag, startPoint x: 192, startPoint y: 67, endPoint x: 155, endPoint y: 62, distance: 37.4
click at [155, 62] on body "Analytics LogAnalyzer Overview Crawls Daily Distribution Segments Distribution …" at bounding box center [304, 144] width 609 height 289
click at [176, 68] on input "IPHONE-17" at bounding box center [196, 67] width 60 height 10
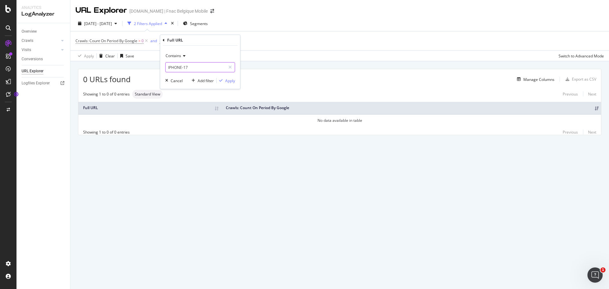
click at [176, 68] on input "IPHONE-17" at bounding box center [196, 67] width 60 height 10
paste input "[URL][DOMAIN_NAME]"
click at [178, 66] on input "[URL][DOMAIN_NAME]" at bounding box center [196, 67] width 60 height 10
type input "[URL][DOMAIN_NAME]"
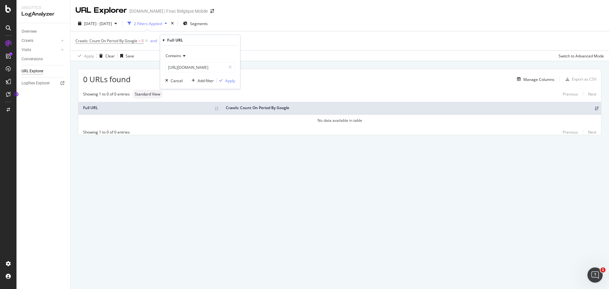
scroll to position [0, 0]
click at [177, 59] on div "Contains" at bounding box center [200, 56] width 70 height 10
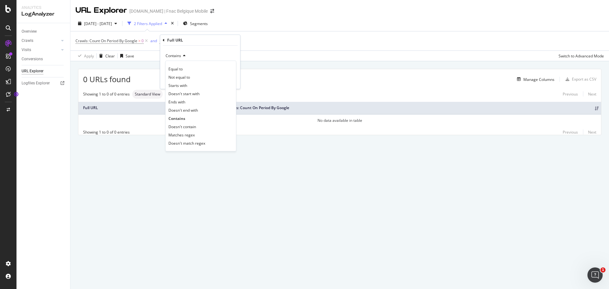
click at [217, 46] on div "Contains Equal to Not equal to Starts with Doesn't start with Ends with Doesn't…" at bounding box center [200, 67] width 80 height 43
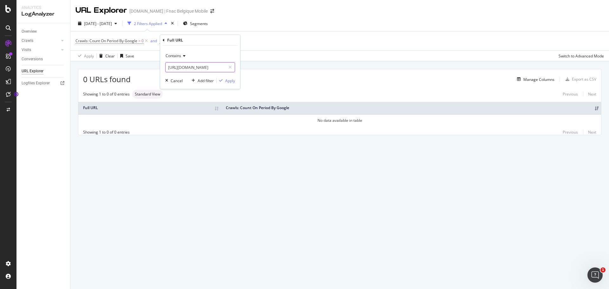
click at [209, 68] on input "[URL][DOMAIN_NAME]" at bounding box center [196, 67] width 60 height 10
click at [208, 66] on input "[URL][DOMAIN_NAME]" at bounding box center [196, 67] width 60 height 10
drag, startPoint x: 208, startPoint y: 67, endPoint x: 115, endPoint y: 55, distance: 93.5
click at [115, 55] on body "Analytics LogAnalyzer Overview Crawls Daily Distribution Segments Distribution …" at bounding box center [304, 144] width 609 height 289
drag, startPoint x: 109, startPoint y: 55, endPoint x: 115, endPoint y: 57, distance: 6.2
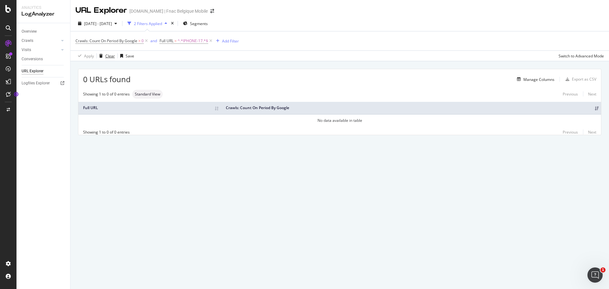
click at [108, 55] on div "Clear" at bounding box center [110, 55] width 10 height 5
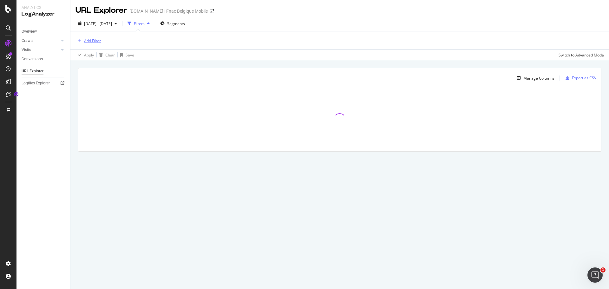
click at [91, 37] on button "Add Filter" at bounding box center [88, 41] width 25 height 8
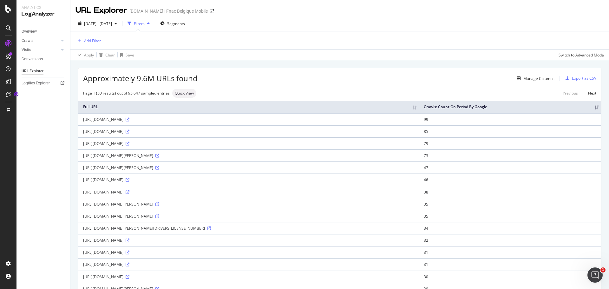
click at [266, 60] on div "Apply Clear Save Switch to Advanced Mode" at bounding box center [339, 54] width 539 height 10
click at [31, 51] on link "Visits" at bounding box center [41, 50] width 38 height 7
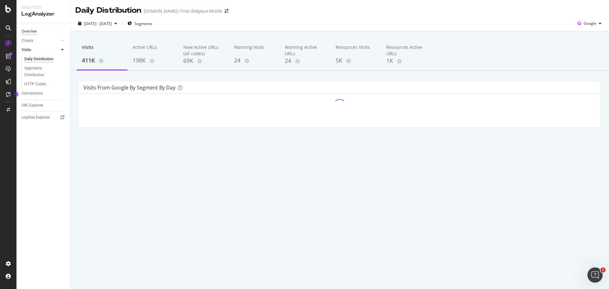
click at [27, 34] on div "Overview" at bounding box center [29, 31] width 15 height 7
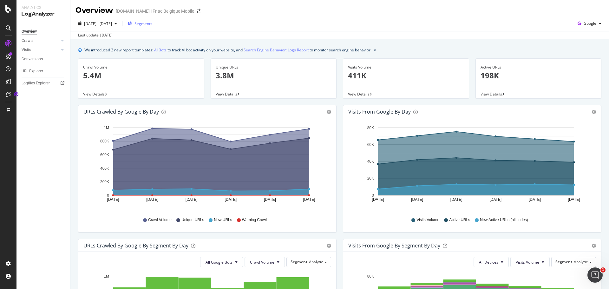
click at [151, 24] on span "Segments" at bounding box center [144, 23] width 18 height 5
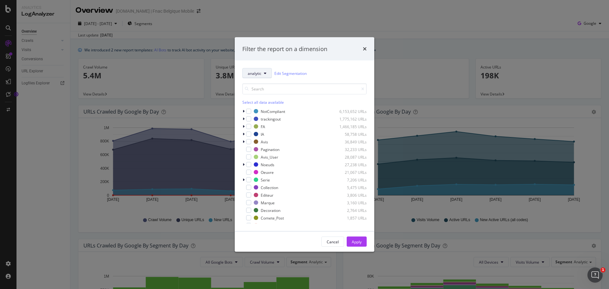
click at [258, 73] on span "analytic" at bounding box center [255, 72] width 14 height 5
click at [269, 120] on span "pagequery" at bounding box center [267, 120] width 39 height 6
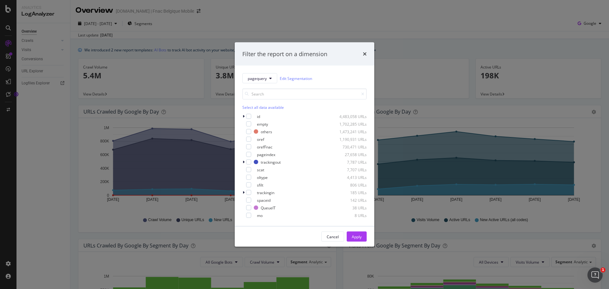
click at [362, 56] on div "Filter the report on a dimension" at bounding box center [304, 54] width 124 height 8
click at [34, 74] on div "Filter the report on a dimension pagequery Edit Segmentation Select all data av…" at bounding box center [304, 144] width 609 height 289
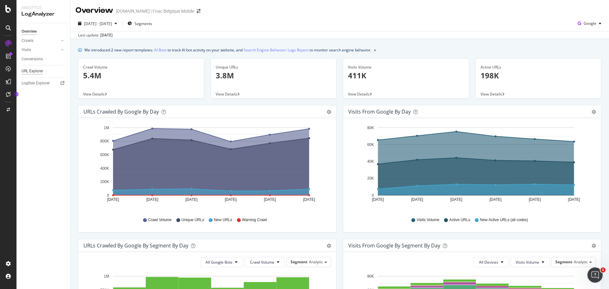
click at [34, 70] on div "URL Explorer" at bounding box center [33, 71] width 22 height 7
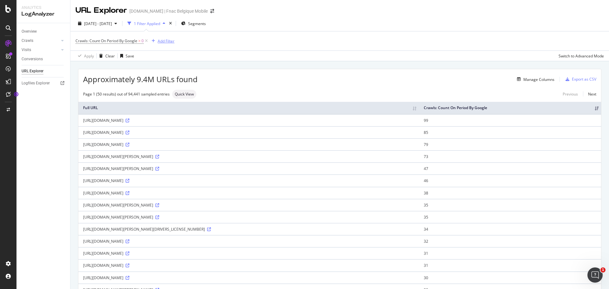
click at [161, 41] on div "Add Filter" at bounding box center [166, 40] width 17 height 5
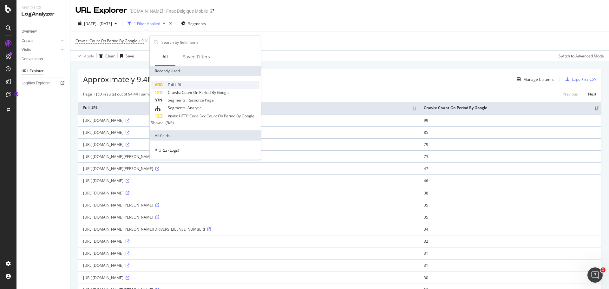
click at [179, 86] on span "Full URL" at bounding box center [175, 84] width 14 height 5
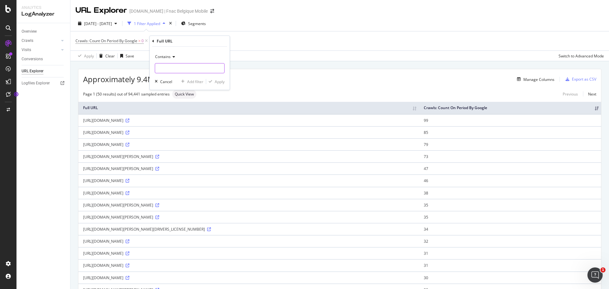
click at [173, 70] on input "text" at bounding box center [189, 68] width 69 height 10
paste input "[URL][DOMAIN_NAME]"
click at [165, 67] on input "[URL][DOMAIN_NAME]" at bounding box center [185, 68] width 60 height 10
click at [160, 66] on input "[URL][DOMAIN_NAME]" at bounding box center [185, 68] width 60 height 10
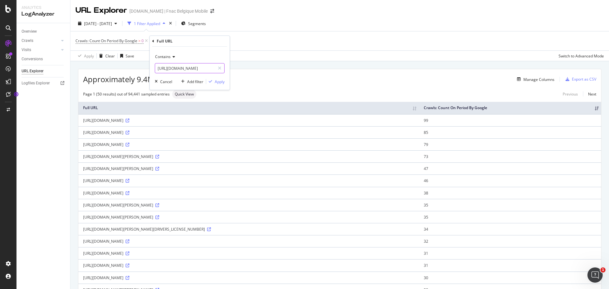
scroll to position [0, 0]
drag, startPoint x: 160, startPoint y: 67, endPoint x: 119, endPoint y: 68, distance: 40.6
click at [119, 68] on body "Analytics LogAnalyzer Overview Crawls Daily Distribution Segments Distribution …" at bounding box center [304, 144] width 609 height 289
click at [197, 67] on input "[URL][DOMAIN_NAME]" at bounding box center [185, 68] width 60 height 10
drag, startPoint x: 198, startPoint y: 68, endPoint x: 155, endPoint y: 68, distance: 42.5
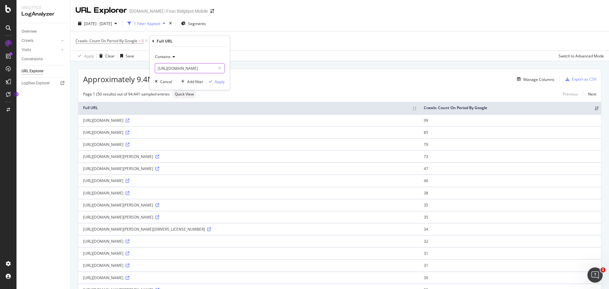
click at [155, 68] on input "[URL][DOMAIN_NAME]" at bounding box center [185, 68] width 60 height 10
click at [159, 69] on input "/iPhone-17/iPhone/nsh567365" at bounding box center [185, 68] width 60 height 10
type input "/iPhone-17/iPhone/nsh567365"
click at [219, 79] on div "Apply" at bounding box center [220, 81] width 10 height 5
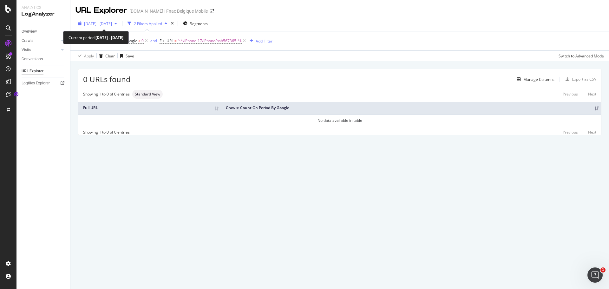
click at [112, 22] on span "[DATE] - [DATE]" at bounding box center [98, 23] width 28 height 5
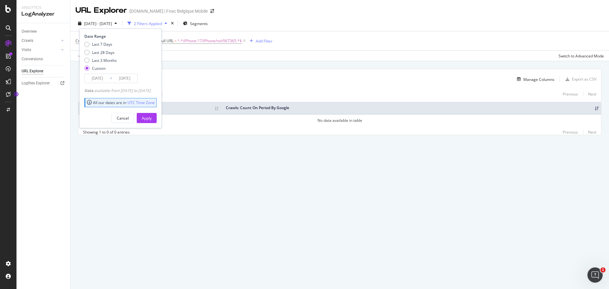
click at [99, 80] on input "[DATE]" at bounding box center [97, 78] width 25 height 9
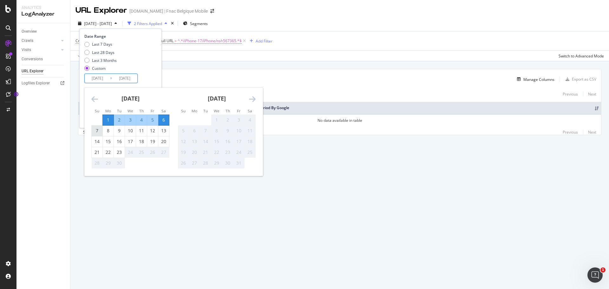
click at [97, 130] on div "7" at bounding box center [97, 131] width 11 height 6
type input "[DATE]"
click at [117, 131] on div "9" at bounding box center [119, 131] width 11 height 6
type input "[DATE]"
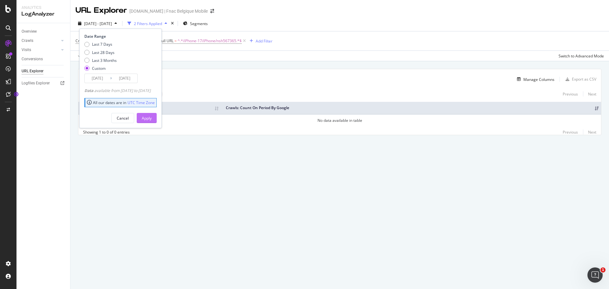
click at [152, 118] on div "Apply" at bounding box center [147, 117] width 10 height 5
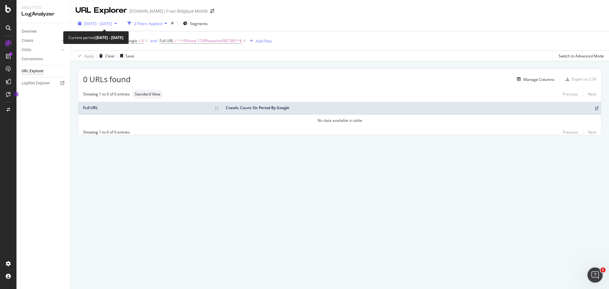
click at [89, 22] on span "[DATE] - [DATE]" at bounding box center [98, 23] width 28 height 5
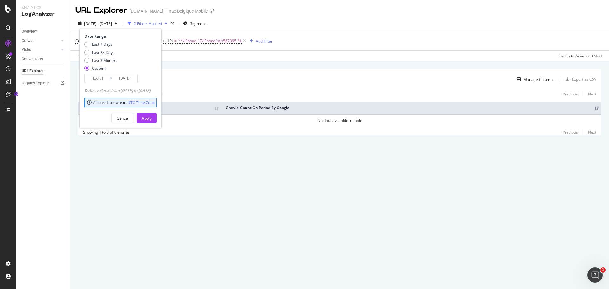
click at [101, 78] on input "[DATE]" at bounding box center [97, 78] width 25 height 9
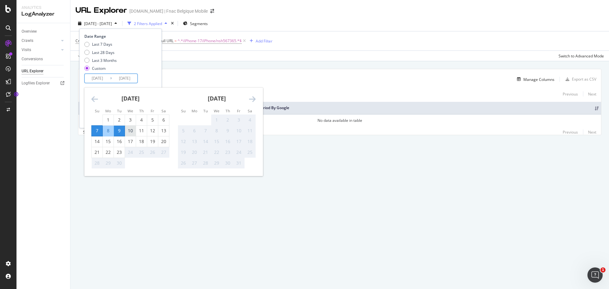
click at [129, 130] on div "10" at bounding box center [130, 131] width 11 height 6
type input "[DATE]"
click at [131, 130] on div "10" at bounding box center [130, 131] width 11 height 6
type input "[DATE]"
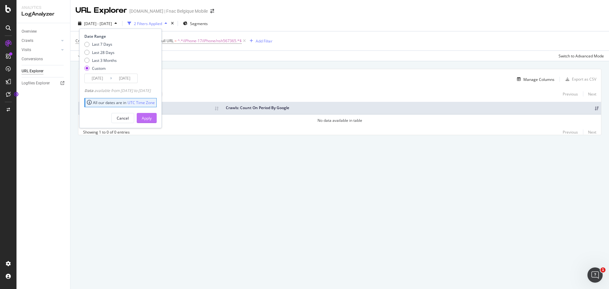
click at [152, 116] on div "Apply" at bounding box center [147, 117] width 10 height 5
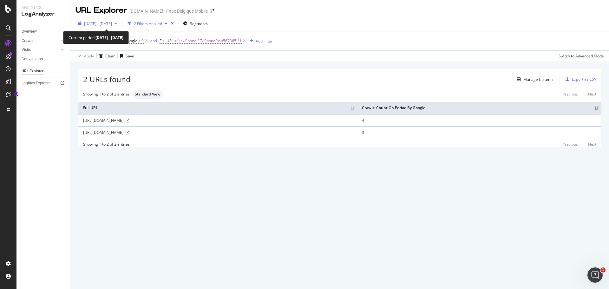
click at [110, 25] on span "[DATE] - [DATE]" at bounding box center [98, 23] width 28 height 5
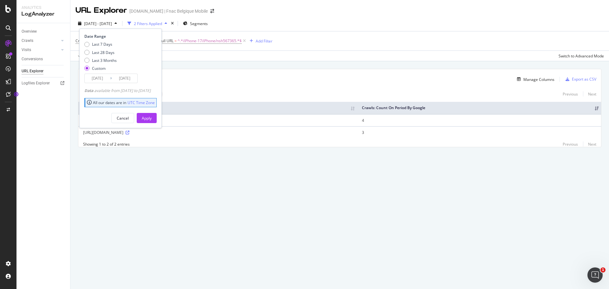
click at [102, 79] on input "[DATE]" at bounding box center [97, 78] width 25 height 9
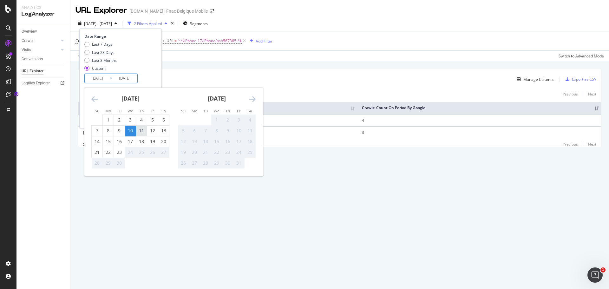
click at [142, 131] on div "11" at bounding box center [141, 131] width 11 height 6
type input "[DATE]"
click at [142, 130] on div "11" at bounding box center [141, 131] width 11 height 6
type input "[DATE]"
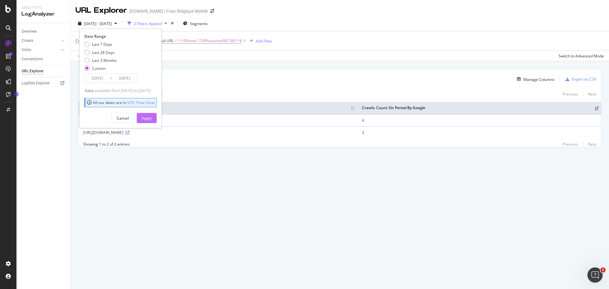
click at [152, 119] on div "Apply" at bounding box center [147, 117] width 10 height 5
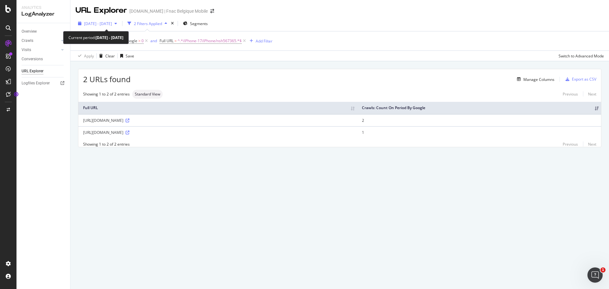
click at [112, 25] on span "[DATE] - [DATE]" at bounding box center [98, 23] width 28 height 5
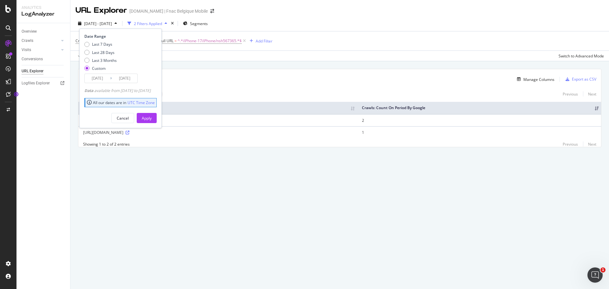
click at [104, 80] on input "[DATE]" at bounding box center [97, 78] width 25 height 9
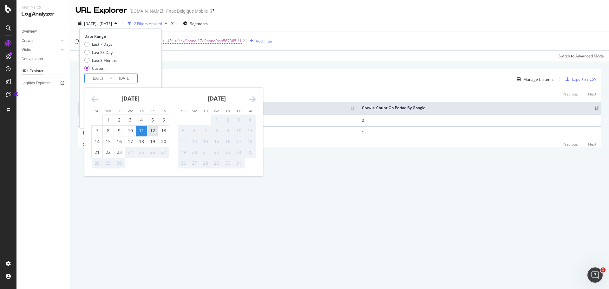
click at [153, 131] on div "12" at bounding box center [152, 131] width 11 height 6
type input "[DATE]"
click at [153, 130] on div "12" at bounding box center [152, 131] width 11 height 6
type input "[DATE]"
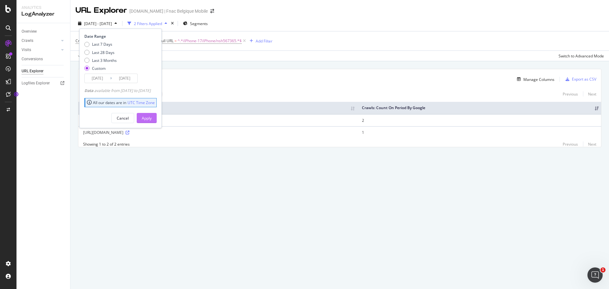
click at [157, 119] on button "Apply" at bounding box center [147, 118] width 20 height 10
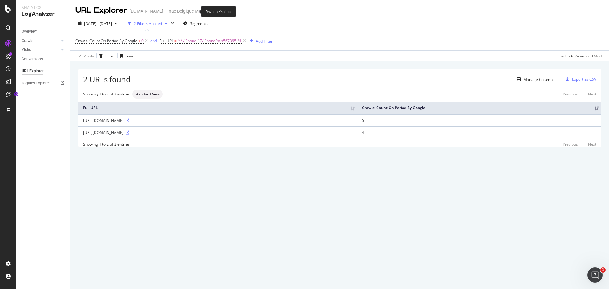
click at [210, 11] on icon "arrow-right-arrow-left" at bounding box center [212, 11] width 4 height 4
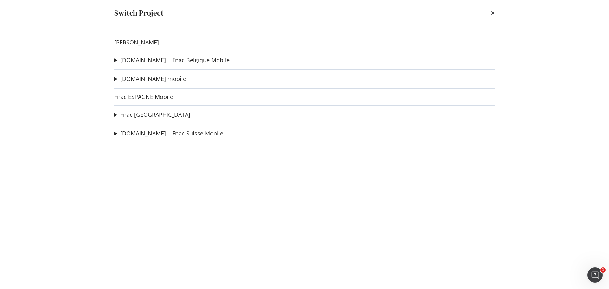
click at [137, 43] on link "[PERSON_NAME]" at bounding box center [136, 42] width 45 height 7
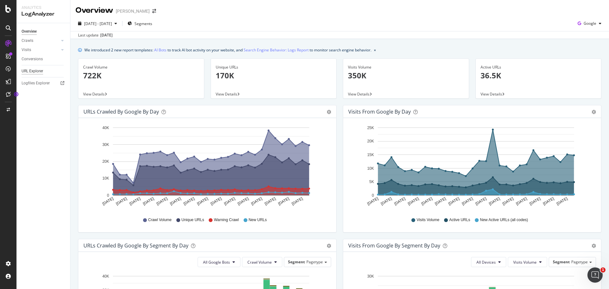
click at [30, 68] on div "URL Explorer" at bounding box center [33, 71] width 22 height 7
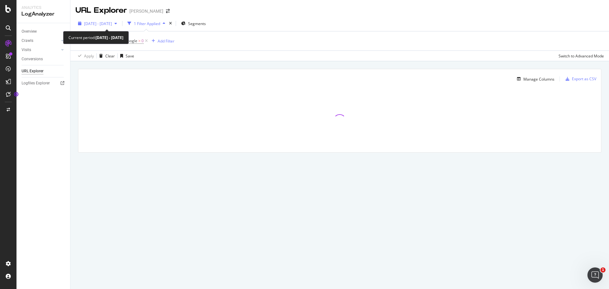
click at [112, 24] on span "[DATE] - [DATE]" at bounding box center [98, 23] width 28 height 5
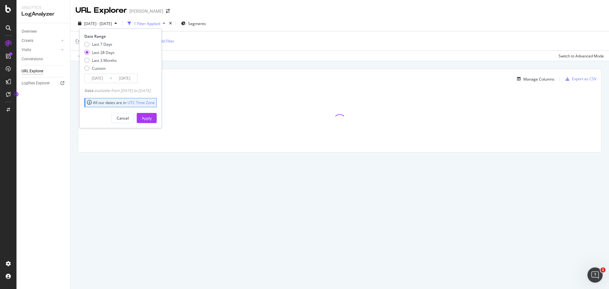
click at [95, 78] on input "[DATE]" at bounding box center [97, 78] width 25 height 9
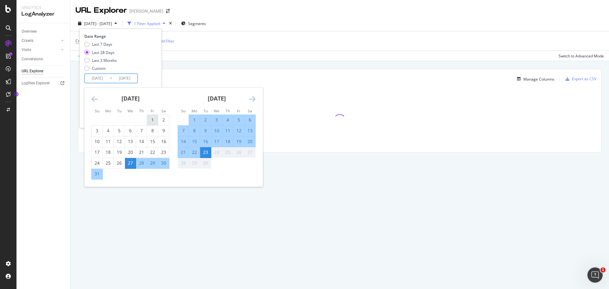
click at [152, 120] on div "1" at bounding box center [152, 120] width 11 height 6
type input "[DATE]"
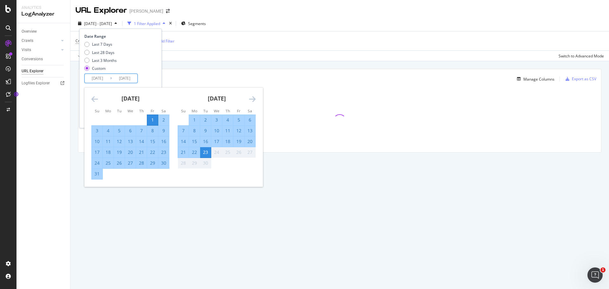
click at [155, 75] on div "Date Range Last 7 Days Last 28 Days Last 3 Months Custom [DATE] Navigate forwar…" at bounding box center [119, 58] width 71 height 49
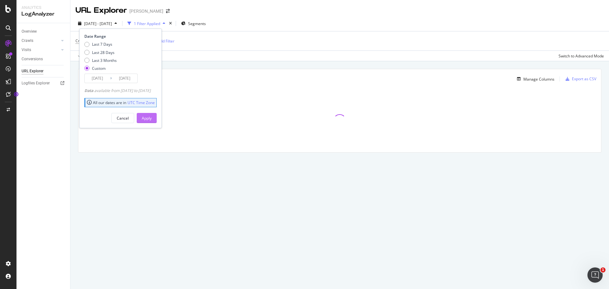
click at [152, 119] on div "Apply" at bounding box center [147, 117] width 10 height 5
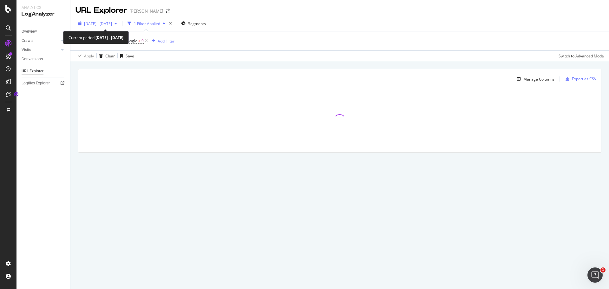
click at [106, 22] on span "[DATE] - [DATE]" at bounding box center [98, 23] width 28 height 5
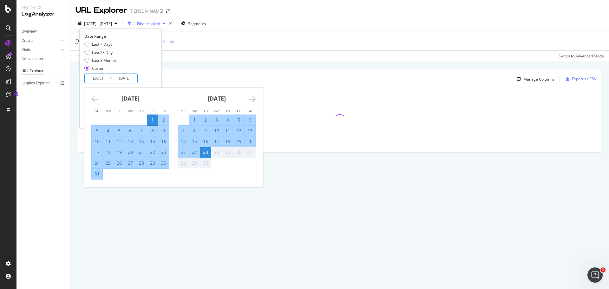
click at [104, 79] on input "[DATE]" at bounding box center [97, 78] width 25 height 9
click at [156, 119] on div "1" at bounding box center [152, 120] width 11 height 6
click at [98, 175] on div "31" at bounding box center [97, 174] width 11 height 6
type input "[DATE]"
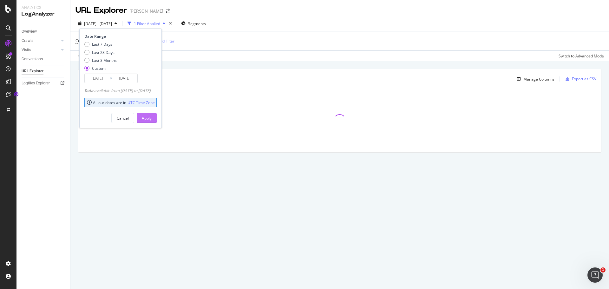
click at [152, 114] on div "Apply" at bounding box center [147, 118] width 10 height 10
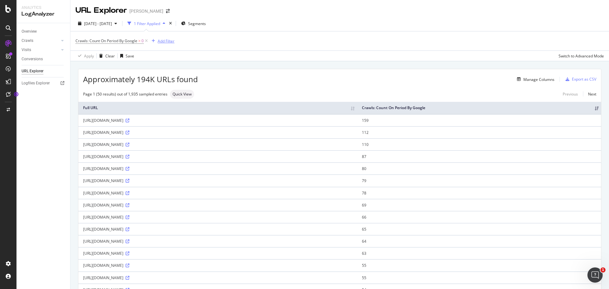
click at [162, 39] on div "Add Filter" at bounding box center [166, 40] width 17 height 5
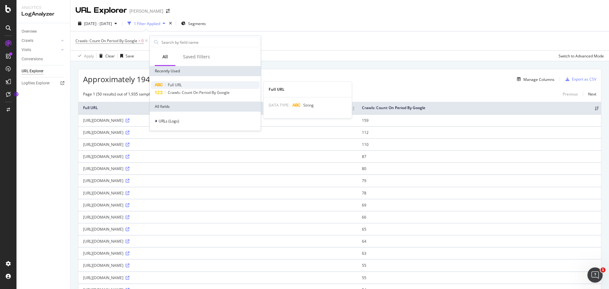
click at [175, 86] on span "Full URL" at bounding box center [175, 84] width 14 height 5
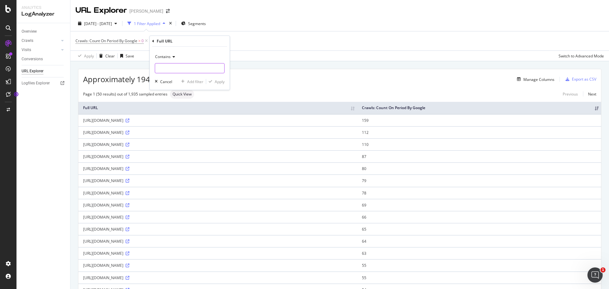
click at [167, 69] on input "text" at bounding box center [189, 68] width 69 height 10
type input "I"
type input "iphone/17"
click at [222, 82] on div "Apply" at bounding box center [220, 81] width 10 height 5
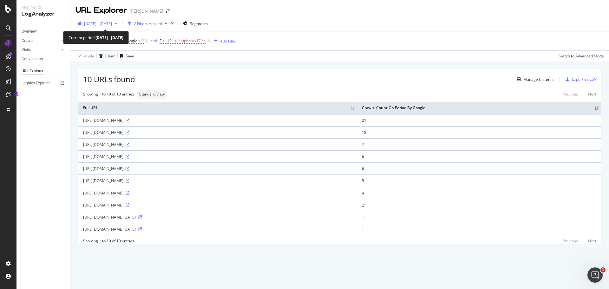
click at [93, 24] on span "[DATE] - [DATE]" at bounding box center [98, 23] width 28 height 5
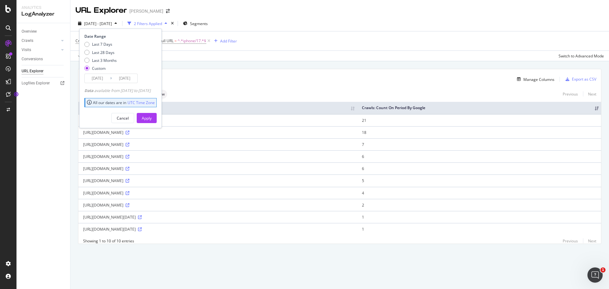
click at [93, 81] on input "[DATE]" at bounding box center [97, 78] width 25 height 9
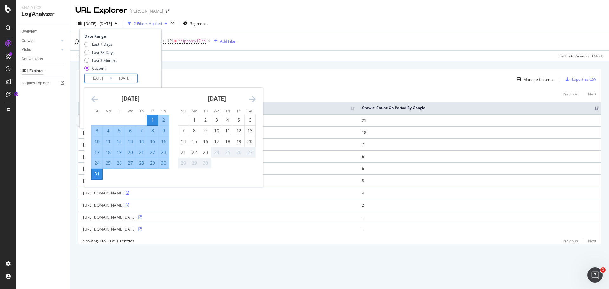
click at [90, 98] on div "[DATE] 1 2 3 4 5 6 7 8 9 10 11 12 13 14 15 16 17 18 19 20 21 22 23 24 25 26 27 …" at bounding box center [130, 134] width 86 height 92
click at [94, 99] on icon "Move backward to switch to the previous month." at bounding box center [94, 99] width 7 height 8
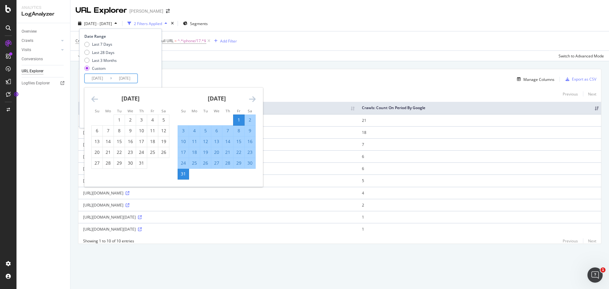
click at [94, 99] on icon "Move backward to switch to the previous month." at bounding box center [94, 99] width 7 height 8
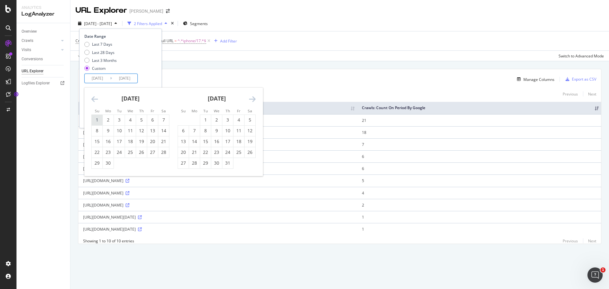
click at [96, 124] on div "1" at bounding box center [97, 120] width 11 height 10
type input "[DATE]"
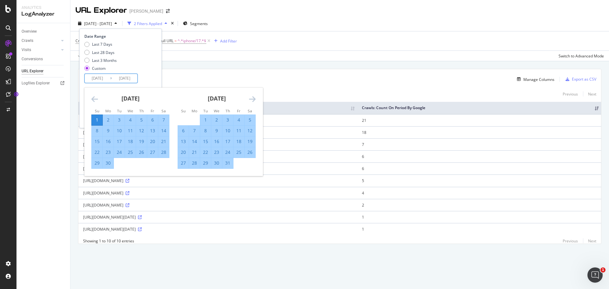
click at [106, 163] on div "30" at bounding box center [108, 163] width 11 height 6
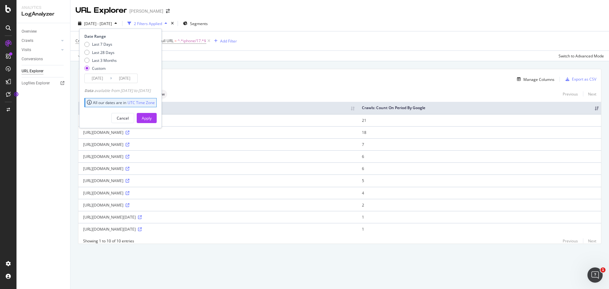
type input "[DATE]"
click at [152, 119] on div "Apply" at bounding box center [147, 117] width 10 height 5
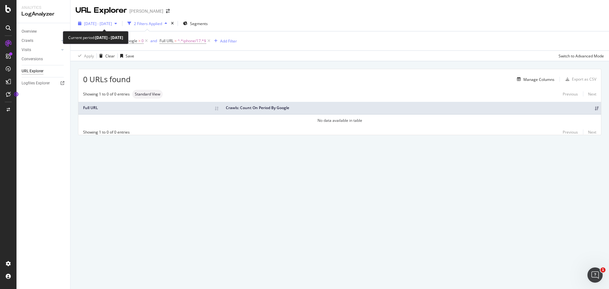
click at [98, 24] on span "[DATE] - [DATE]" at bounding box center [98, 23] width 28 height 5
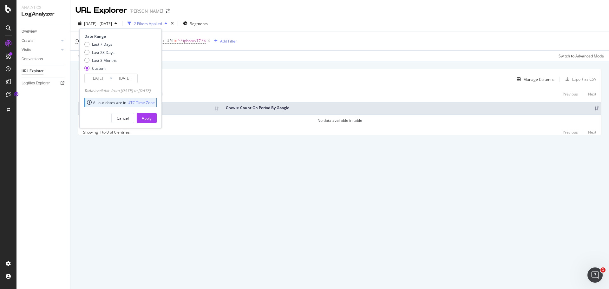
click at [100, 77] on input "[DATE]" at bounding box center [97, 78] width 25 height 9
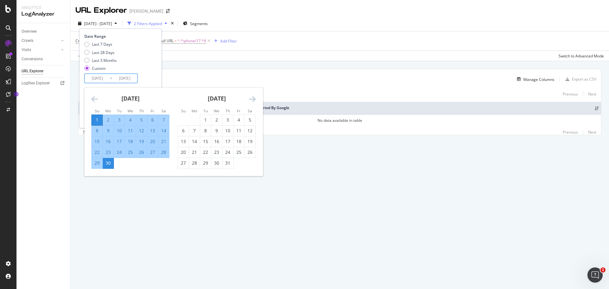
click at [97, 116] on div "1" at bounding box center [97, 120] width 11 height 10
click at [111, 166] on div "30" at bounding box center [108, 163] width 11 height 6
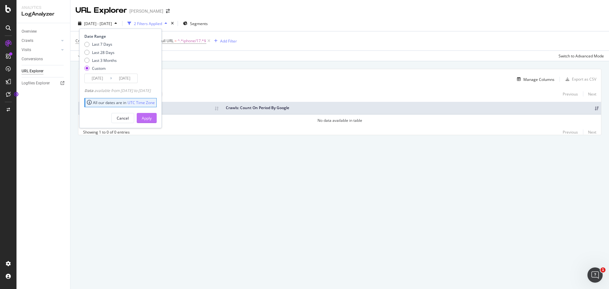
click at [152, 119] on div "Apply" at bounding box center [147, 117] width 10 height 5
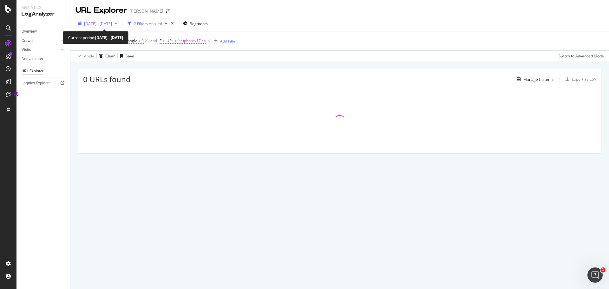
click at [112, 25] on span "[DATE] - [DATE]" at bounding box center [98, 23] width 28 height 5
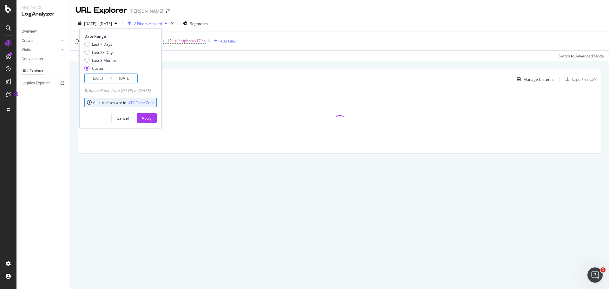
click at [98, 79] on input "[DATE]" at bounding box center [97, 78] width 25 height 9
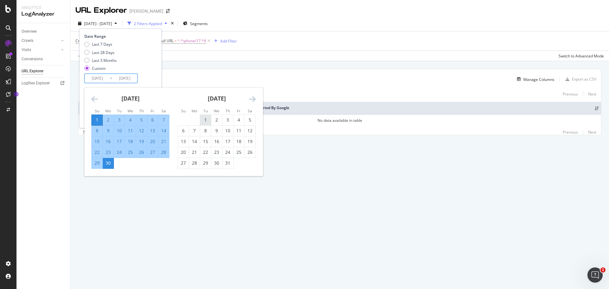
click at [204, 123] on div "1" at bounding box center [205, 120] width 11 height 6
type input "[DATE]"
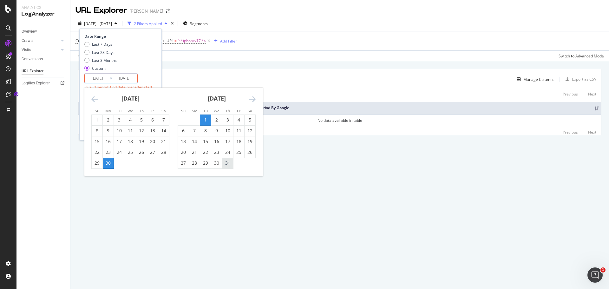
click at [227, 163] on div "31" at bounding box center [227, 163] width 11 height 6
type input "[DATE]"
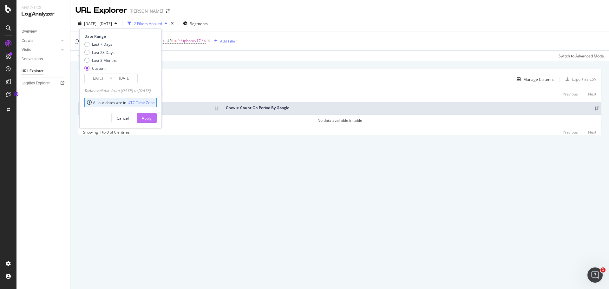
click at [152, 115] on div "Apply" at bounding box center [147, 117] width 10 height 5
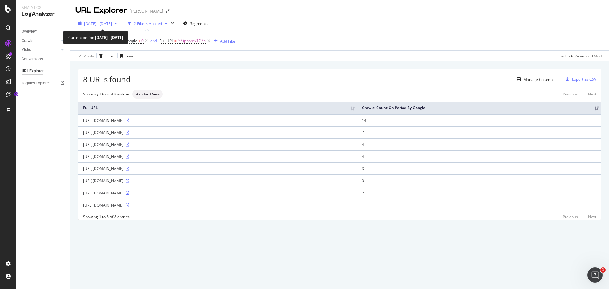
click at [112, 24] on span "[DATE] - [DATE]" at bounding box center [98, 23] width 28 height 5
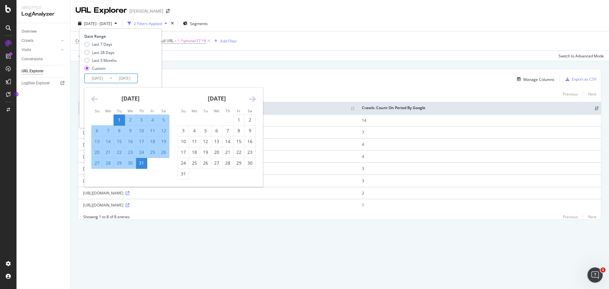
click at [94, 78] on input "[DATE]" at bounding box center [97, 78] width 25 height 9
click at [121, 142] on div "15" at bounding box center [119, 141] width 11 height 6
click at [105, 79] on input "[DATE]" at bounding box center [97, 78] width 25 height 9
click at [122, 116] on div "1" at bounding box center [119, 120] width 11 height 10
type input "[DATE]"
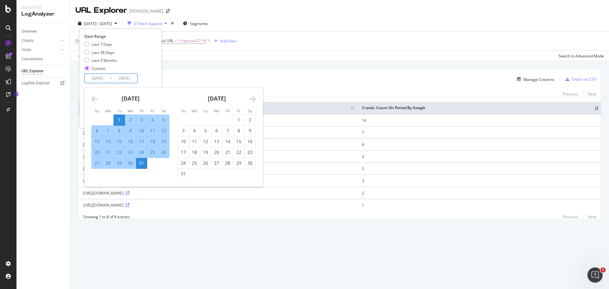
drag, startPoint x: 121, startPoint y: 141, endPoint x: 125, endPoint y: 132, distance: 9.7
click at [121, 141] on div "15" at bounding box center [119, 141] width 11 height 6
type input "[DATE]"
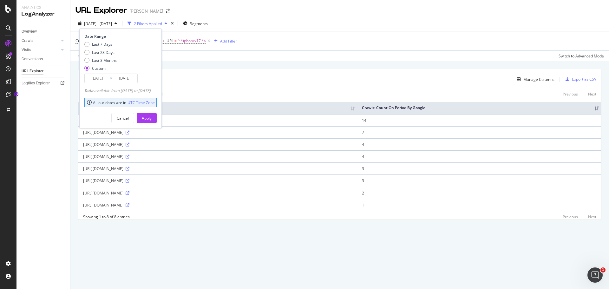
click at [162, 119] on div "Date Range Last 7 Days Last 28 Days Last 3 Months Custom [DATE] Navigate forwar…" at bounding box center [120, 79] width 82 height 100
click at [152, 118] on div "Apply" at bounding box center [147, 117] width 10 height 5
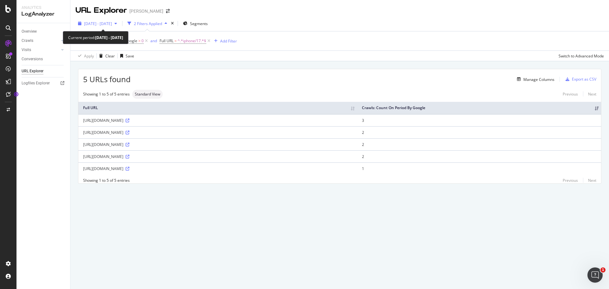
click at [111, 22] on span "[DATE] - [DATE]" at bounding box center [98, 23] width 28 height 5
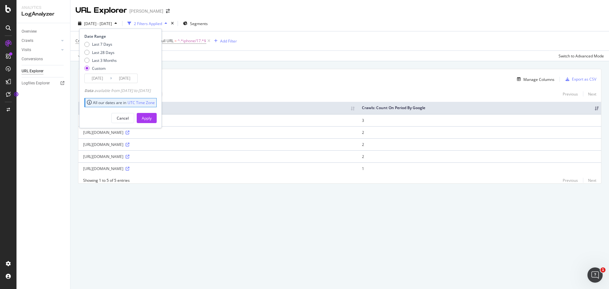
click at [95, 79] on input "[DATE]" at bounding box center [97, 78] width 25 height 9
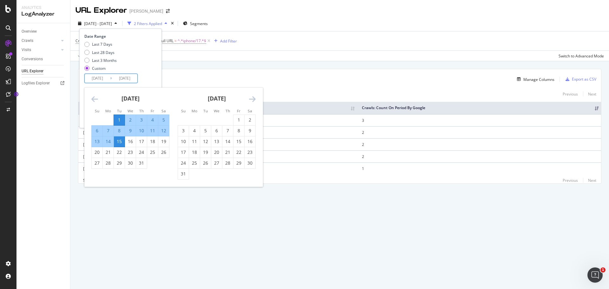
click at [119, 119] on div "1" at bounding box center [119, 120] width 11 height 6
click at [163, 119] on div "5" at bounding box center [163, 120] width 11 height 6
type input "[DATE]"
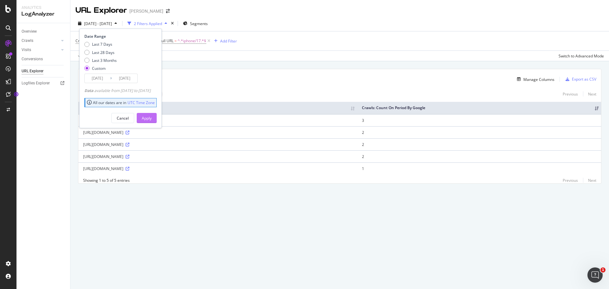
click at [152, 117] on div "Apply" at bounding box center [147, 117] width 10 height 5
